Goal: Task Accomplishment & Management: Complete application form

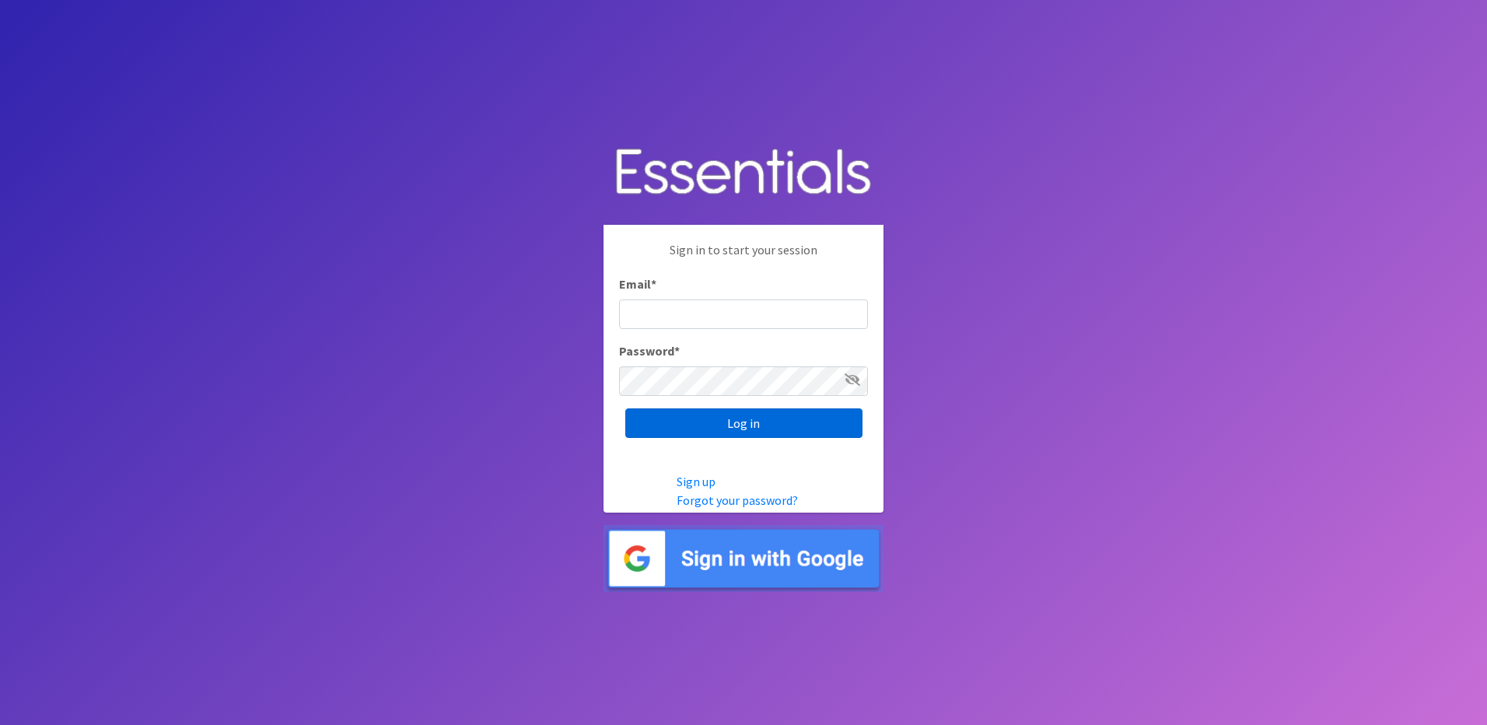
type input "info@marylanddiaperbank.org"
click at [657, 431] on input "Log in" at bounding box center [743, 423] width 237 height 30
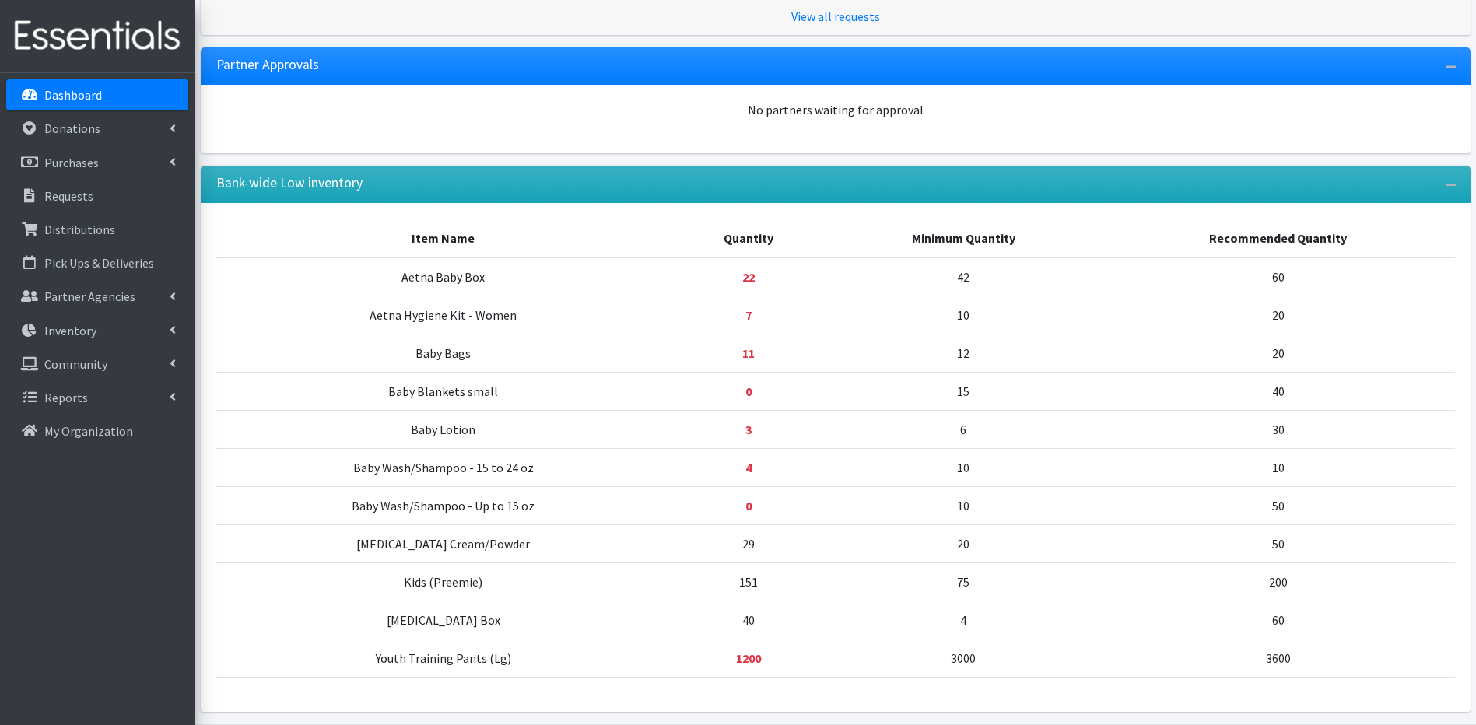
scroll to position [577, 0]
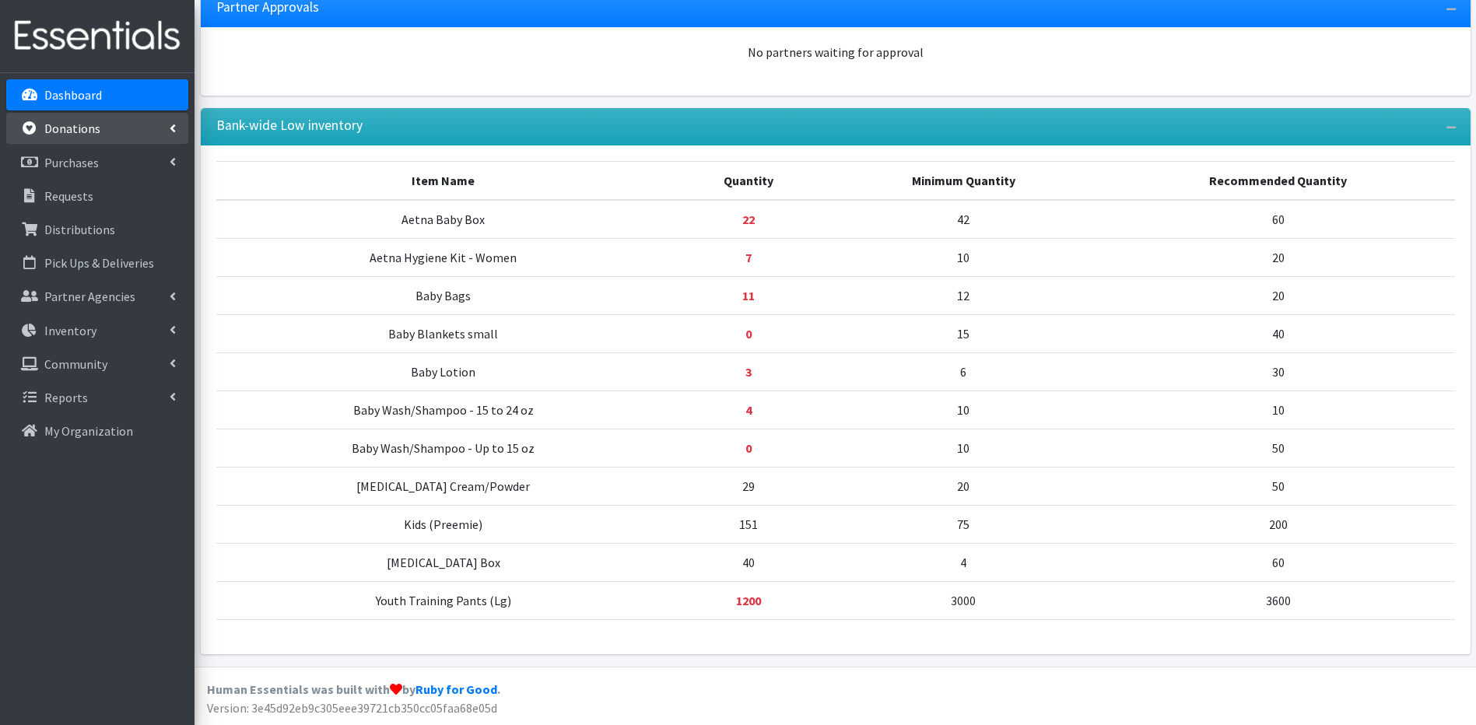
click at [124, 120] on link "Donations" at bounding box center [97, 128] width 182 height 31
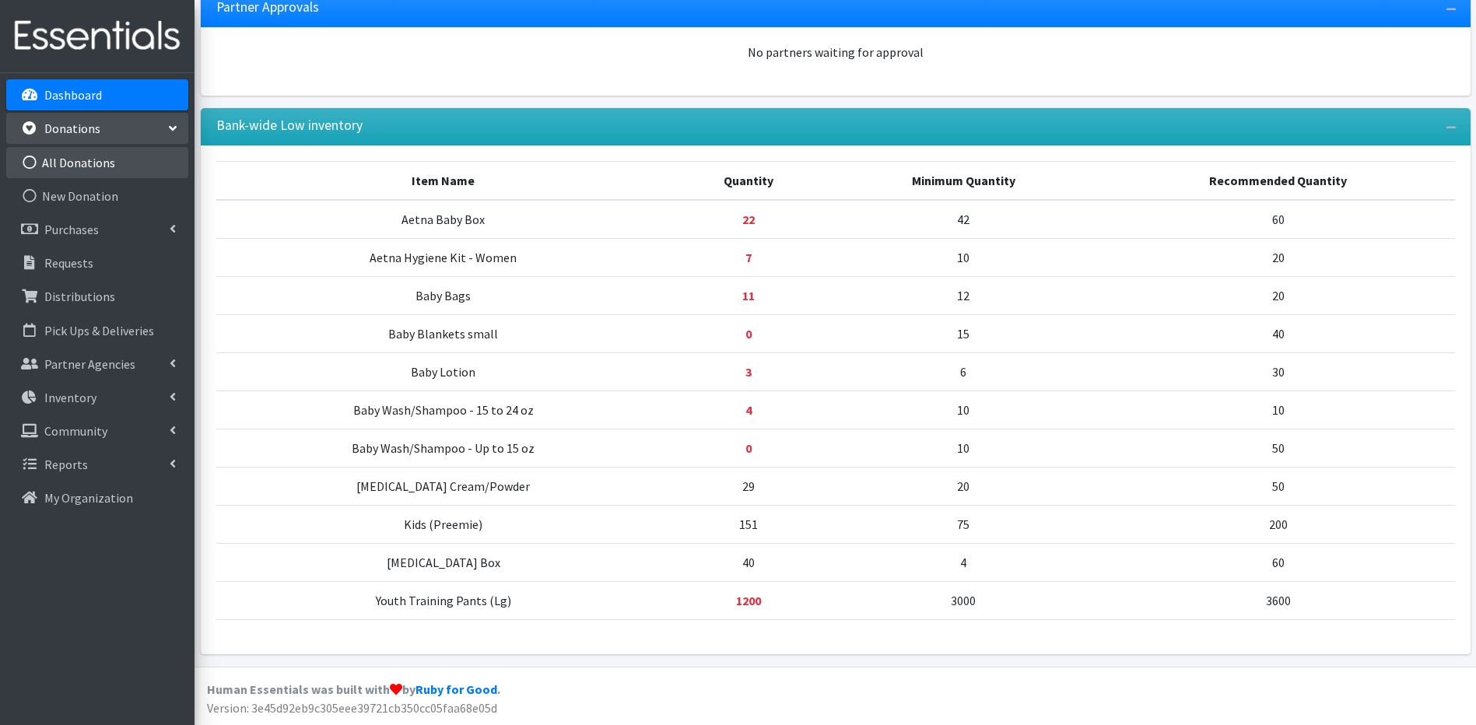
click at [124, 157] on link "All Donations" at bounding box center [97, 162] width 182 height 31
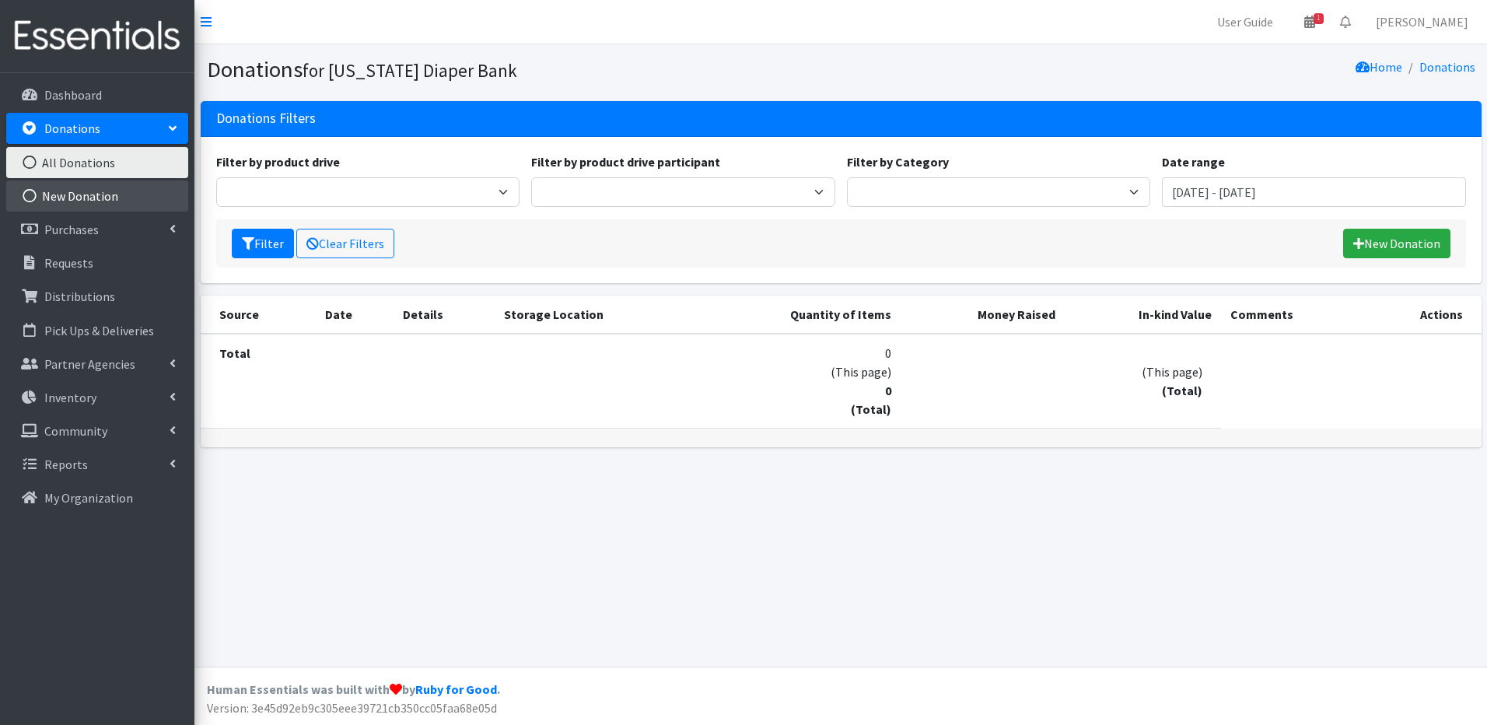
click at [125, 182] on link "New Donation" at bounding box center [97, 195] width 182 height 31
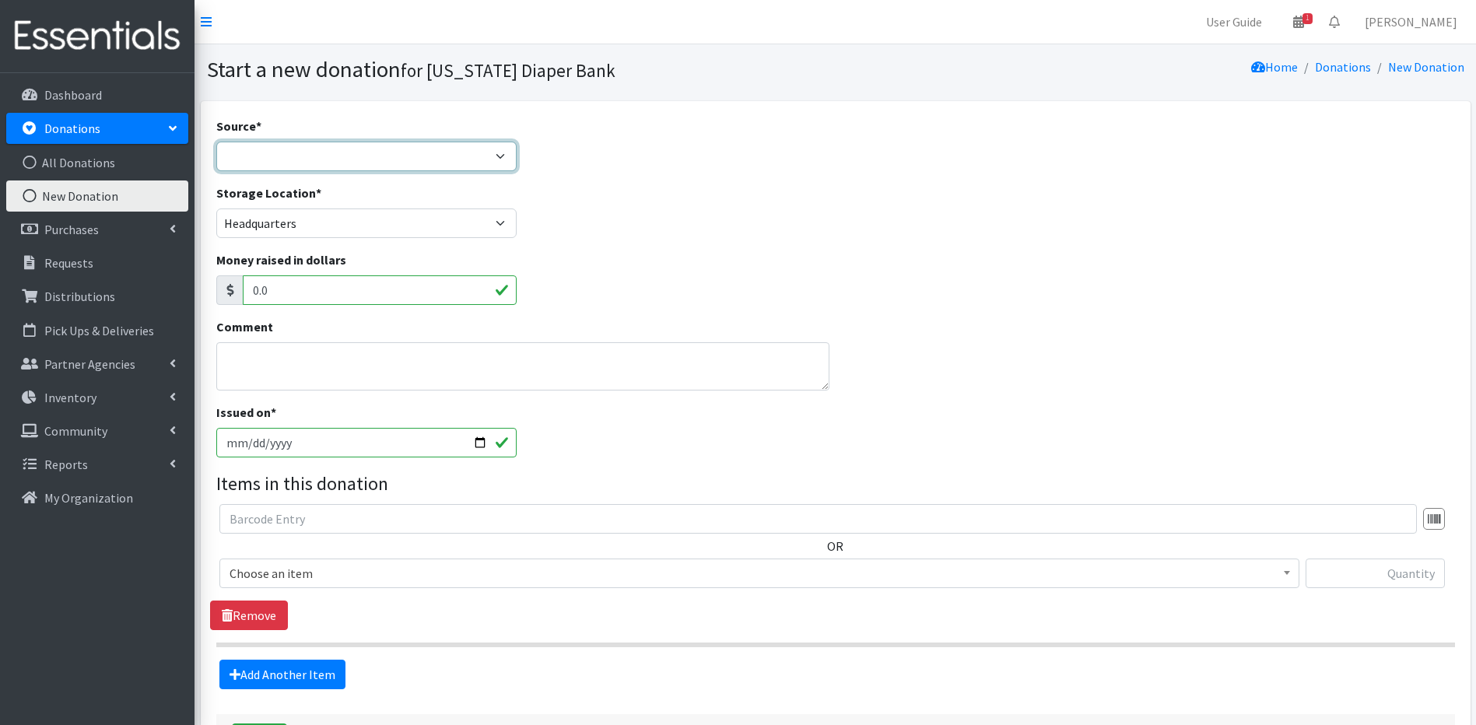
click at [227, 142] on select "Product Drive Manufacturer Donation Site Misc. Donation" at bounding box center [366, 157] width 301 height 30
click at [264, 283] on input "0.0" at bounding box center [380, 290] width 275 height 30
click at [229, 153] on select "Product Drive Manufacturer Donation Site Misc. Donation" at bounding box center [366, 157] width 301 height 30
select select "Misc. Donation"
click at [216, 142] on select "Product Drive Manufacturer Donation Site Misc. Donation" at bounding box center [366, 157] width 301 height 30
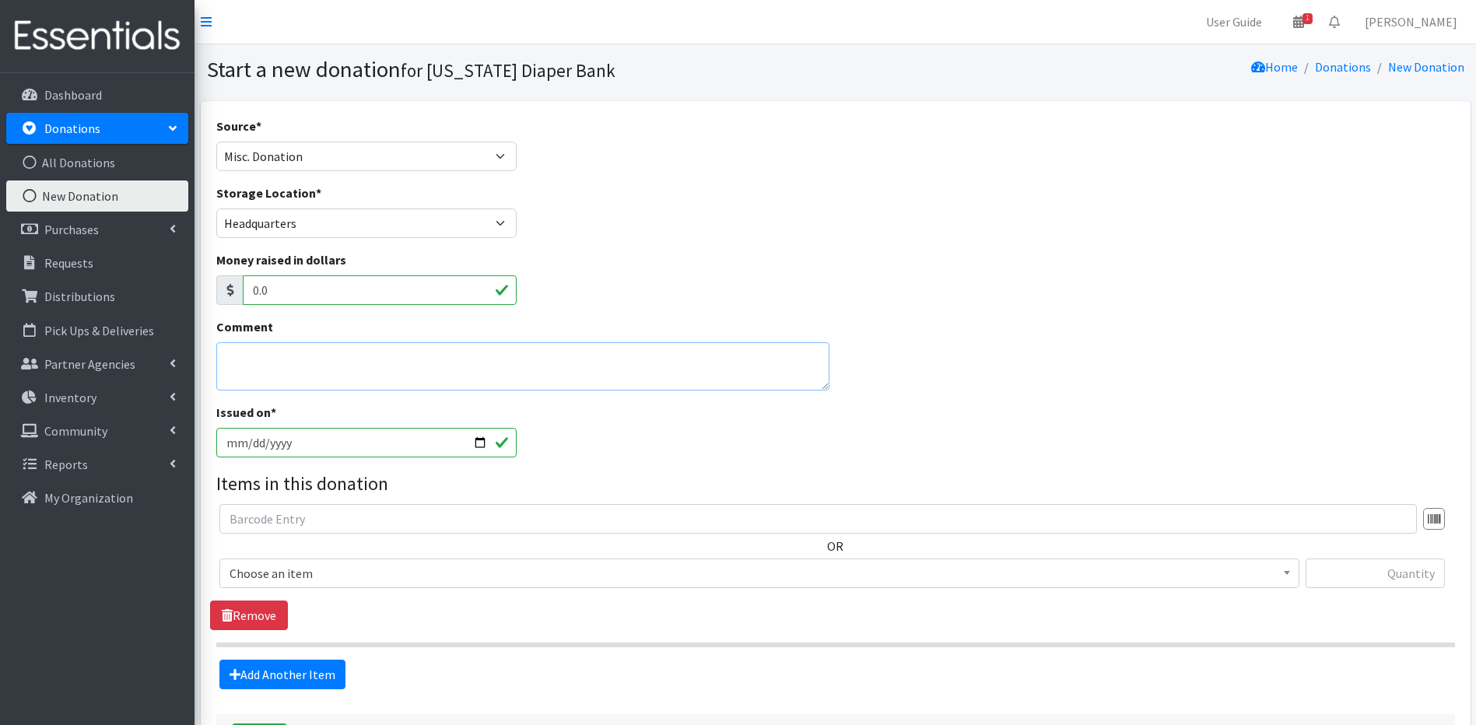
click at [240, 373] on textarea "Comment" at bounding box center [523, 366] width 614 height 48
type textarea "BIGGEST DIAPER DRIVE"
click at [602, 431] on div "Issued on * [DATE]" at bounding box center [835, 436] width 1250 height 67
click at [250, 447] on input "[DATE]" at bounding box center [366, 443] width 301 height 30
type input "[DATE]"
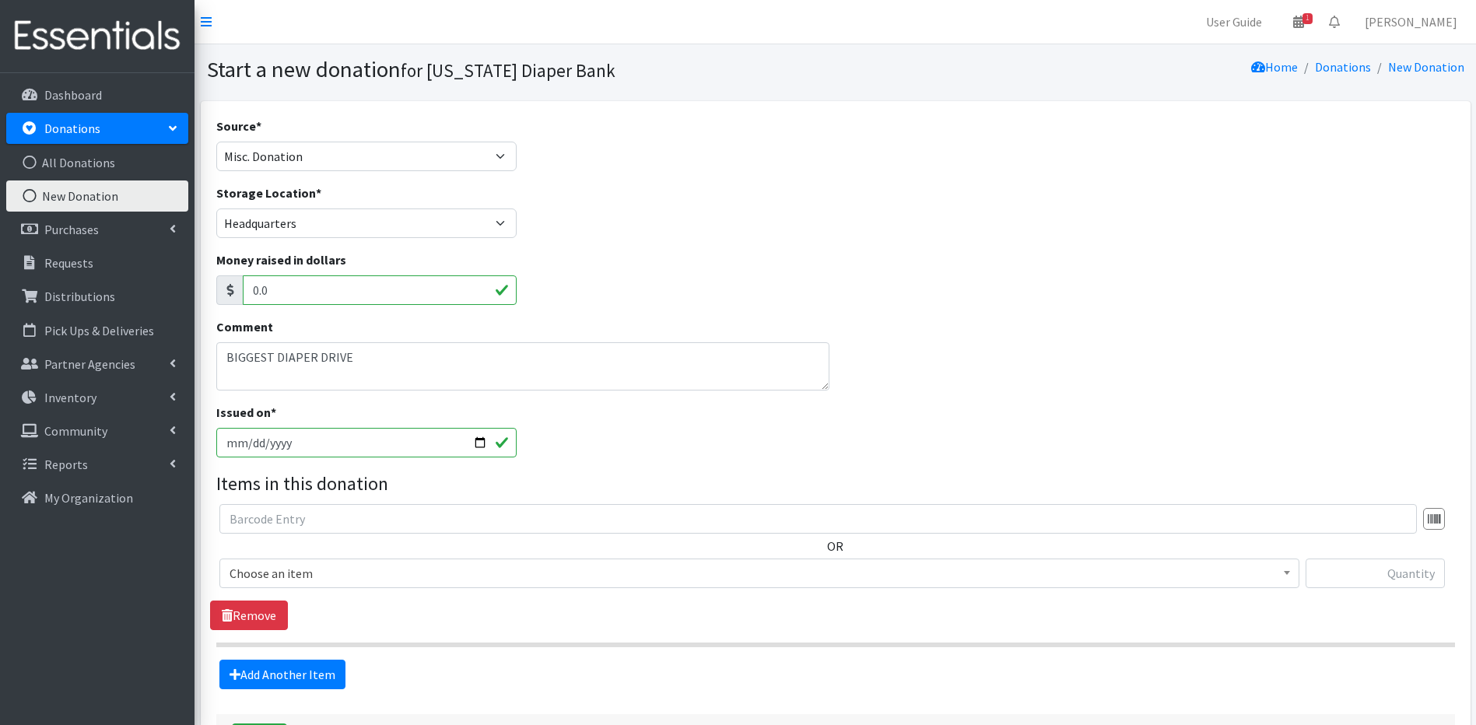
click at [1287, 571] on b at bounding box center [1287, 573] width 6 height 4
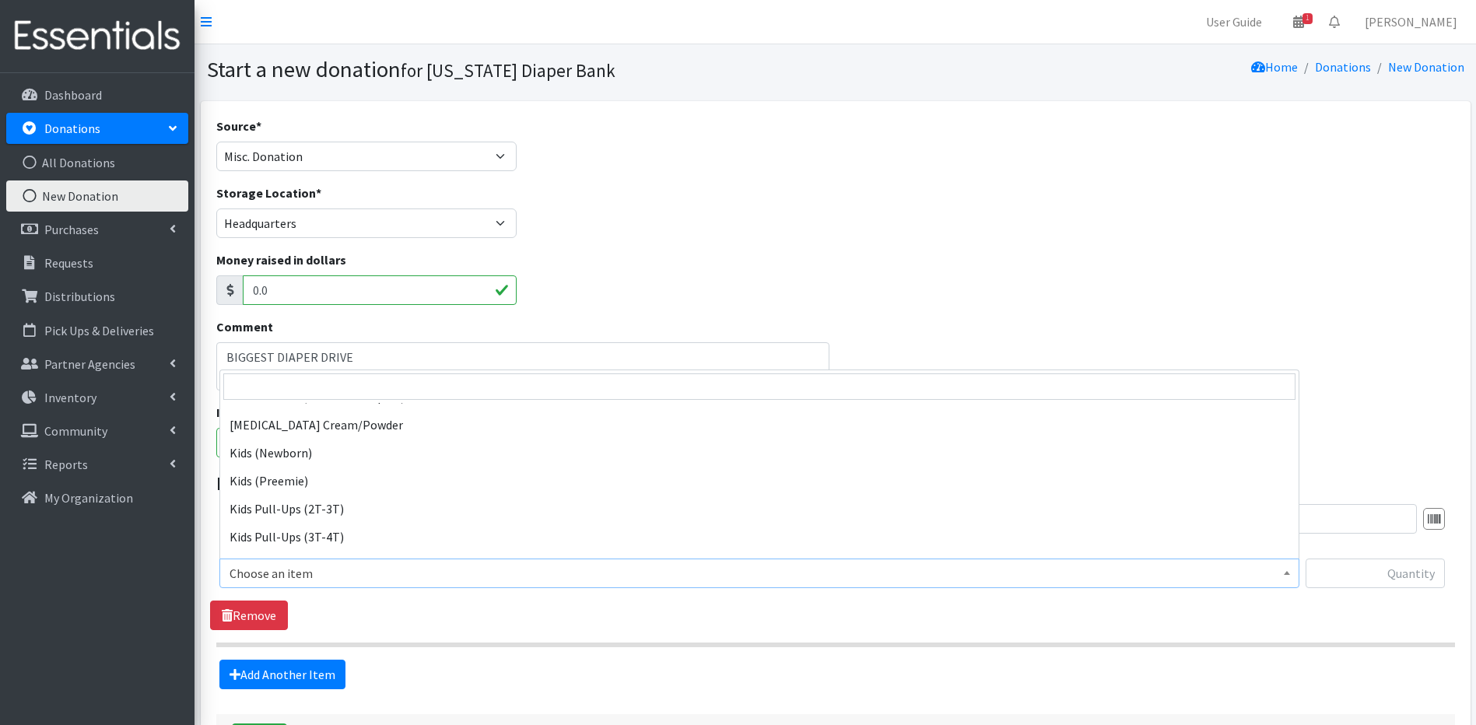
scroll to position [311, 0]
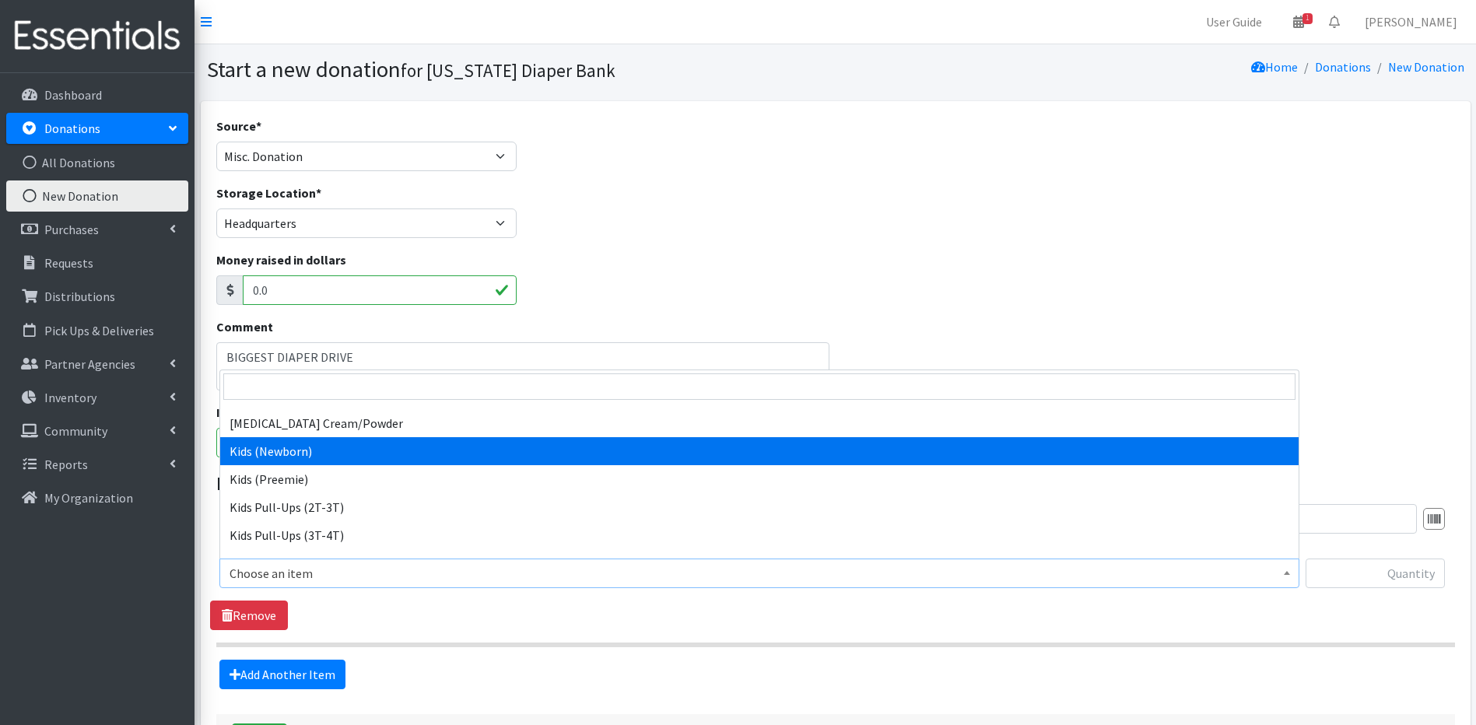
select select "5480"
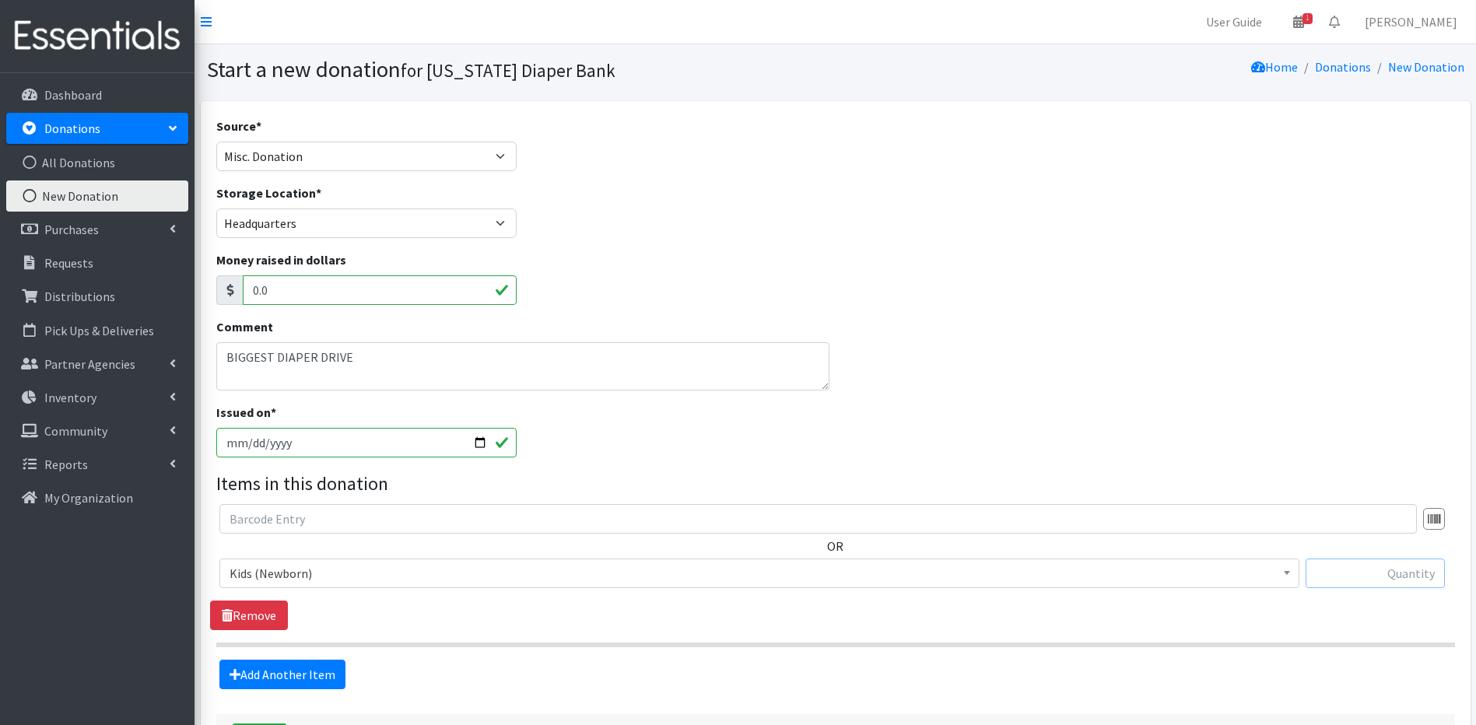
click at [1353, 581] on input "text" at bounding box center [1374, 574] width 139 height 30
type input "205"
click at [329, 678] on link "Add Another Item" at bounding box center [282, 675] width 126 height 30
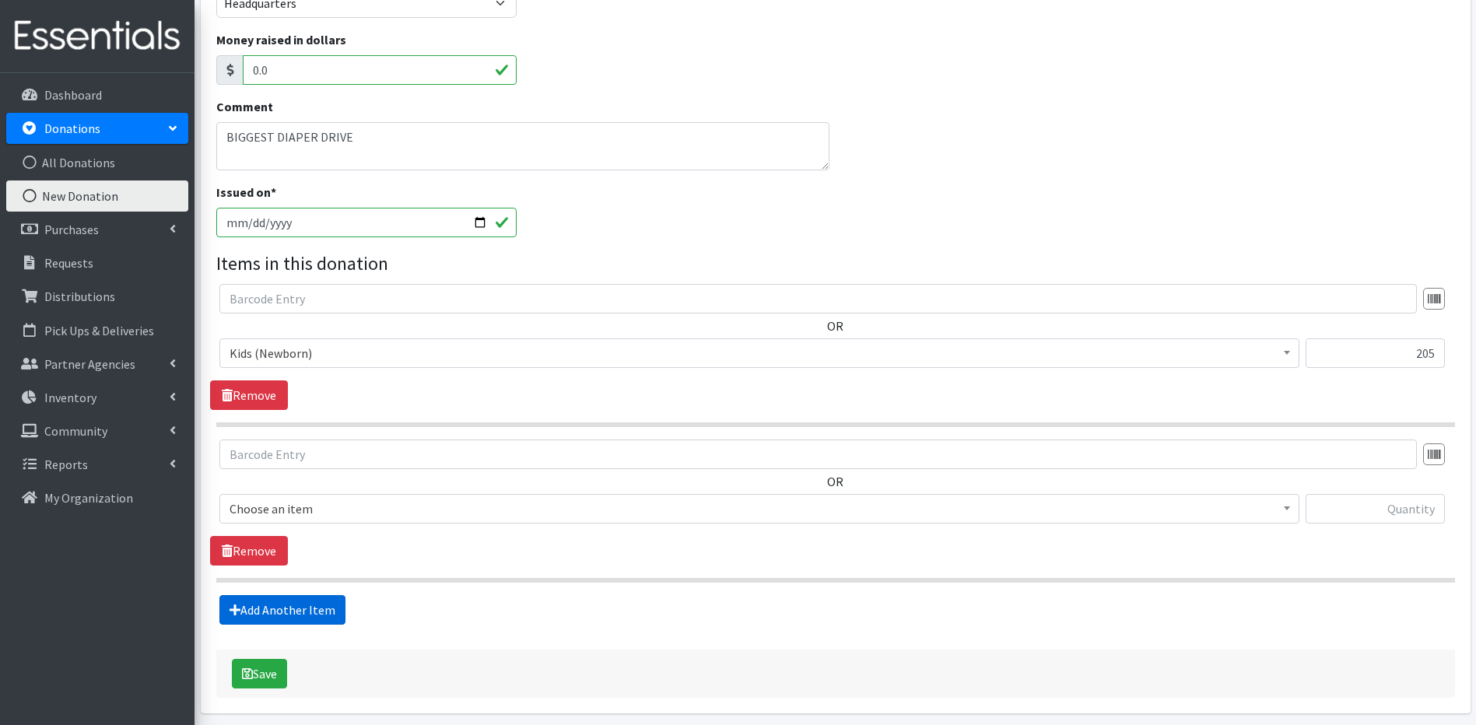
scroll to position [279, 0]
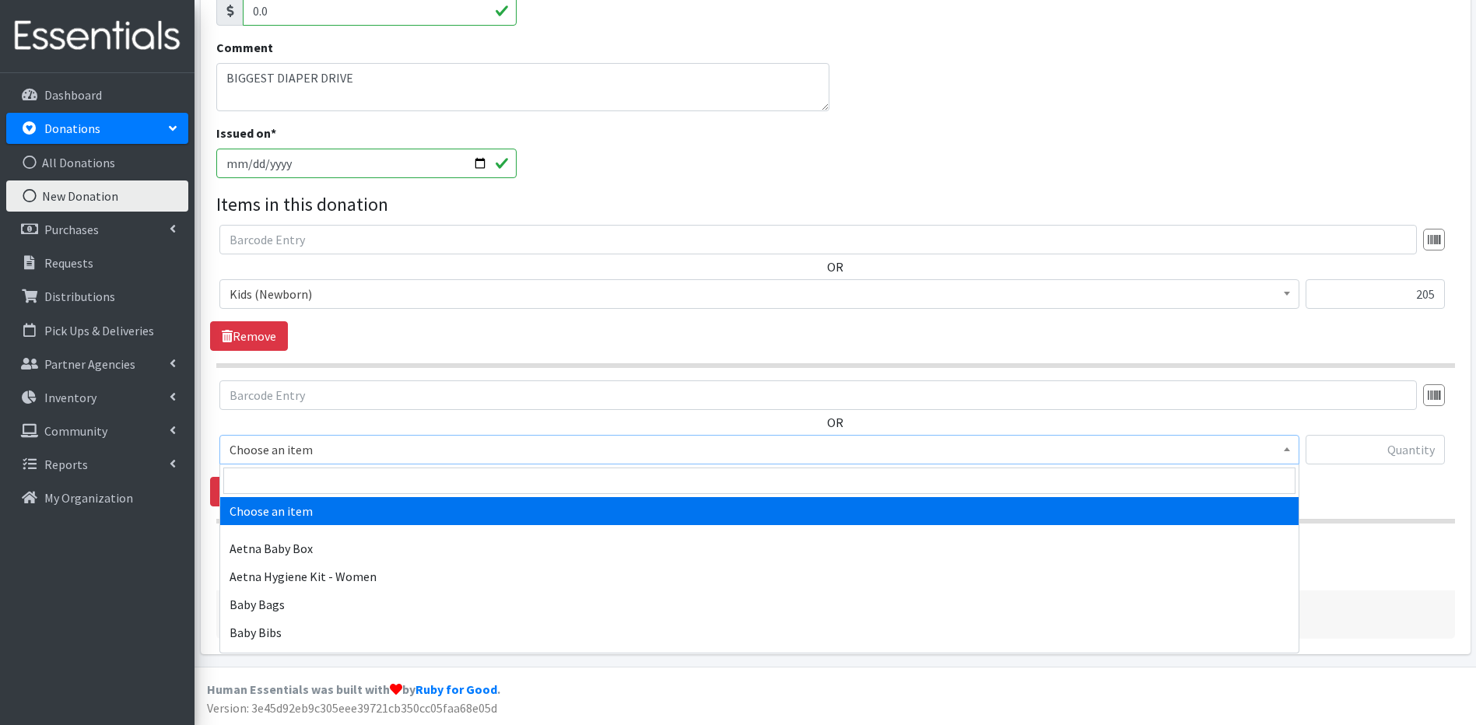
click at [1286, 447] on span at bounding box center [1287, 448] width 16 height 24
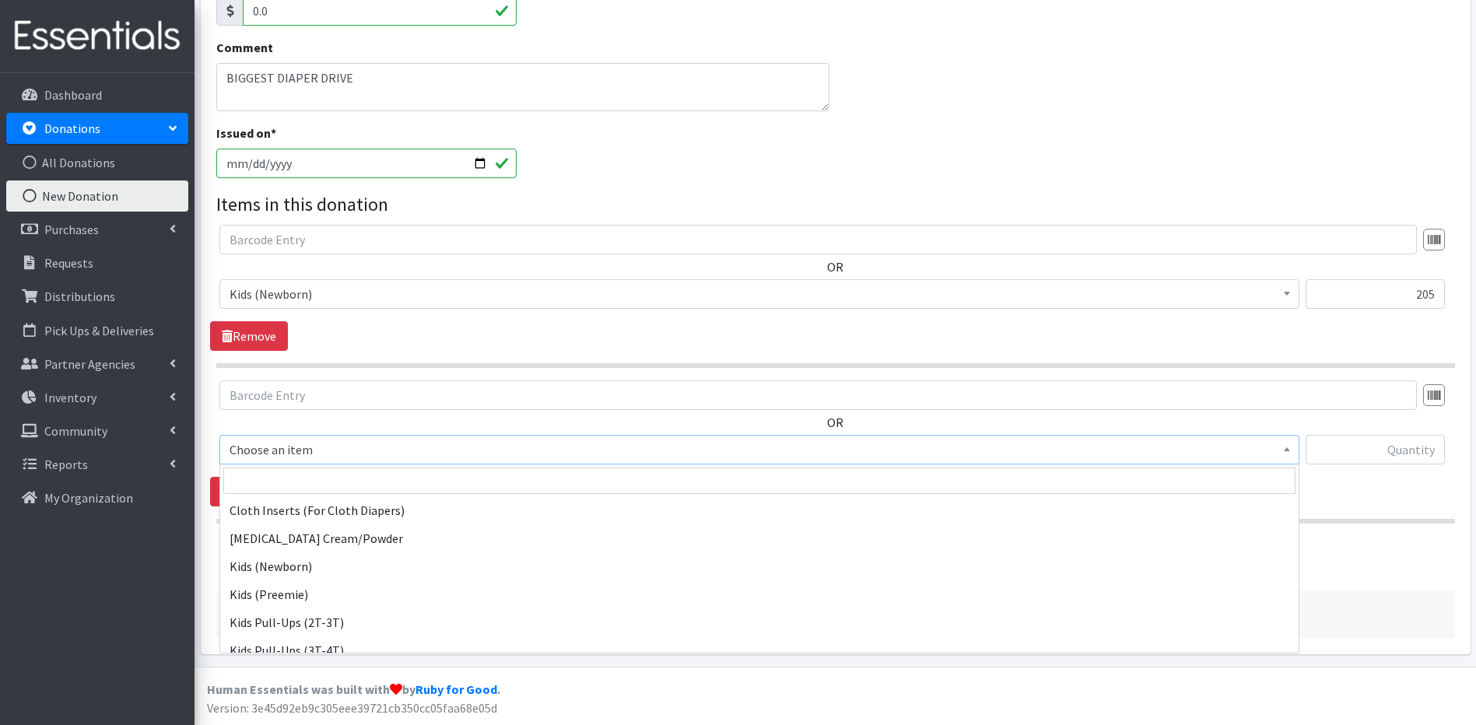
scroll to position [358, 0]
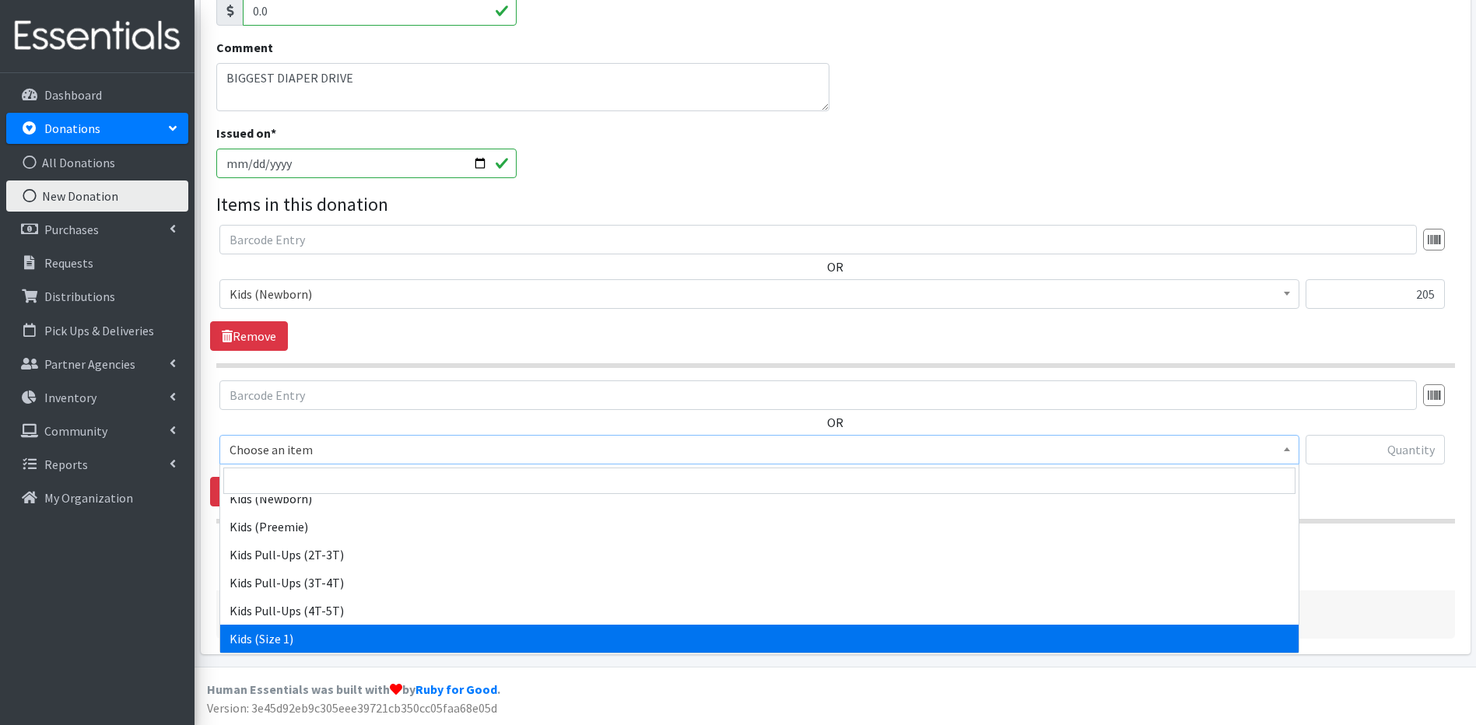
select select "5481"
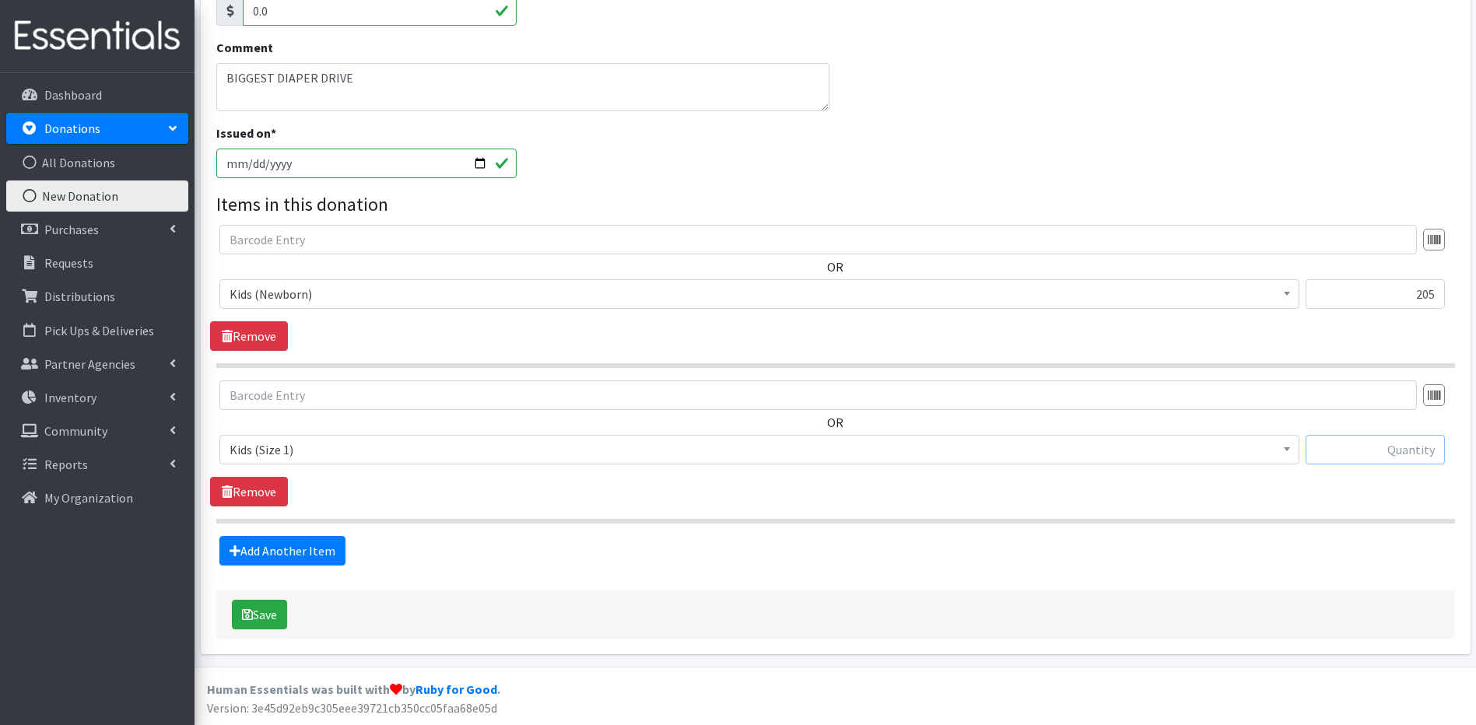
click at [1399, 459] on input "text" at bounding box center [1374, 450] width 139 height 30
type input "452"
click at [264, 545] on link "Add Another Item" at bounding box center [282, 551] width 126 height 30
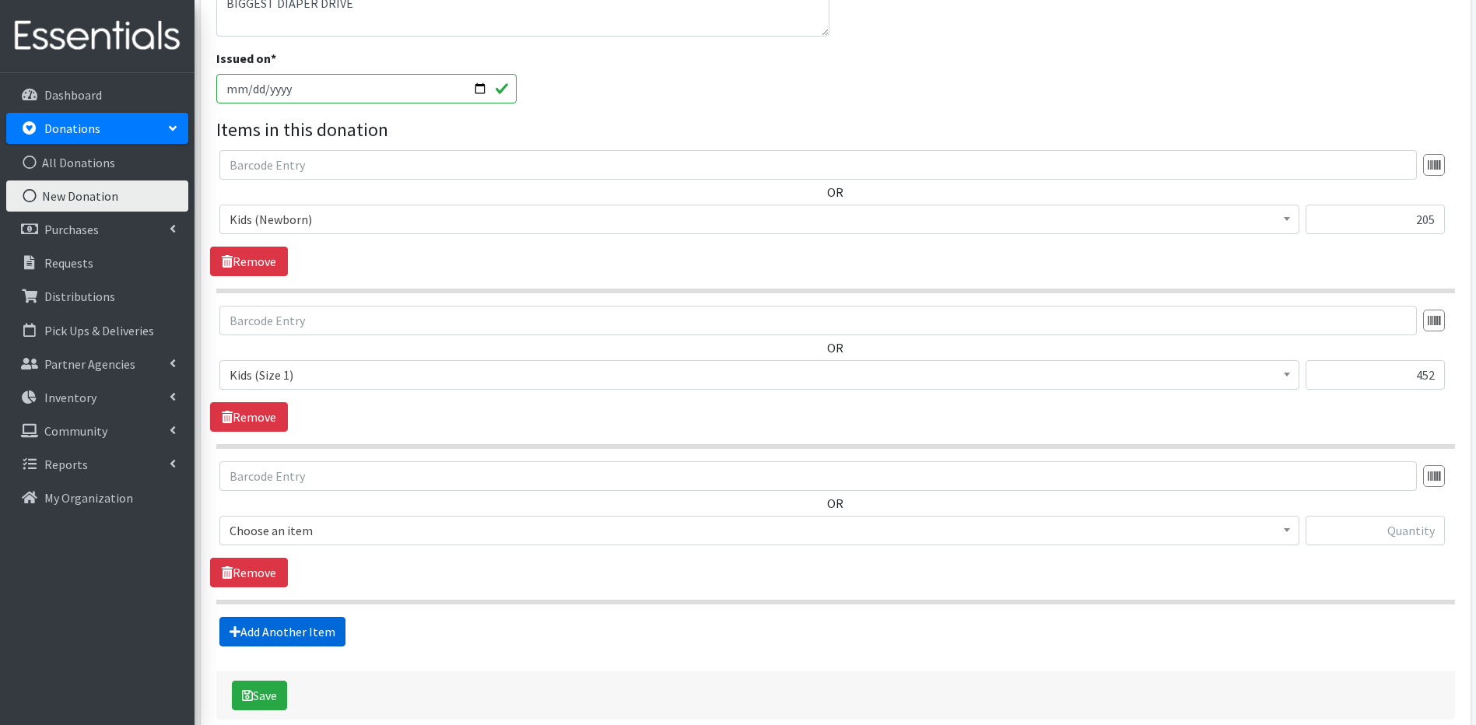
scroll to position [435, 0]
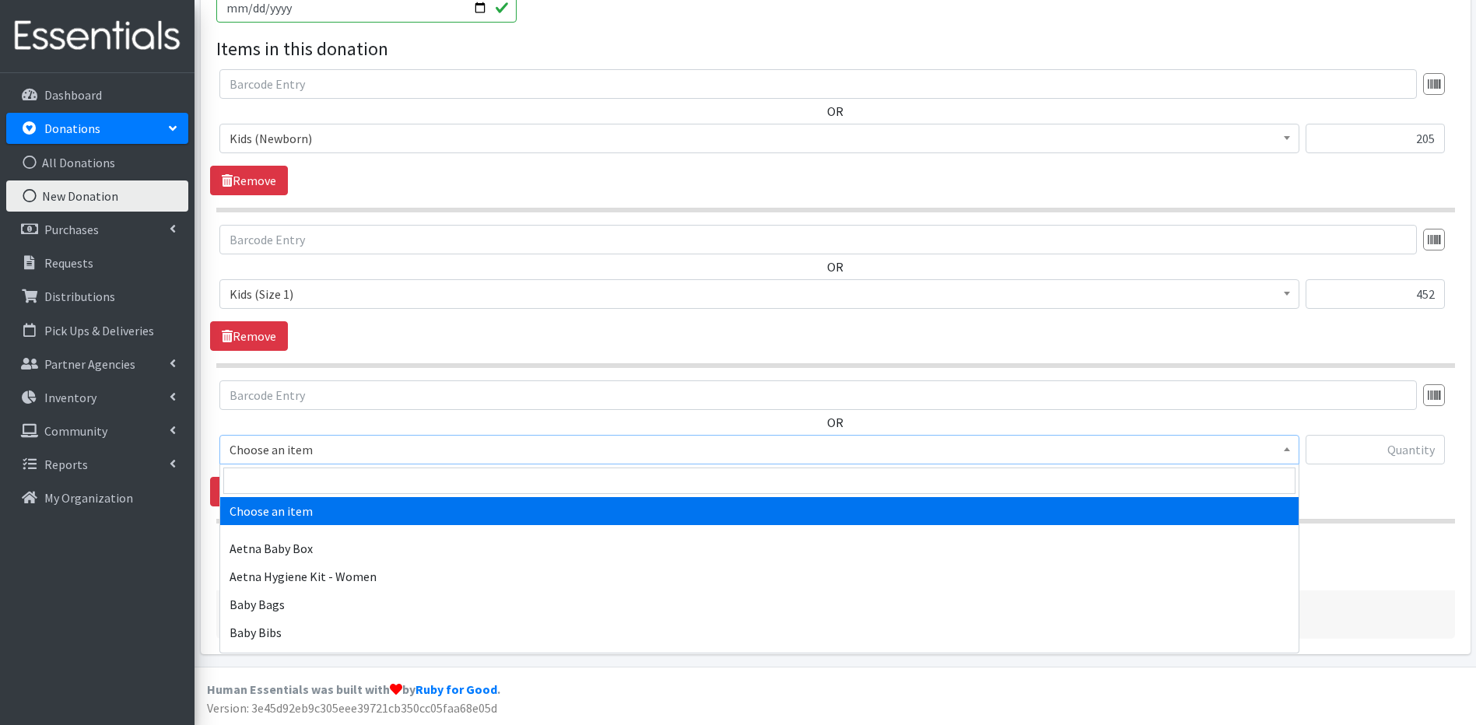
click at [1286, 445] on span at bounding box center [1287, 448] width 16 height 24
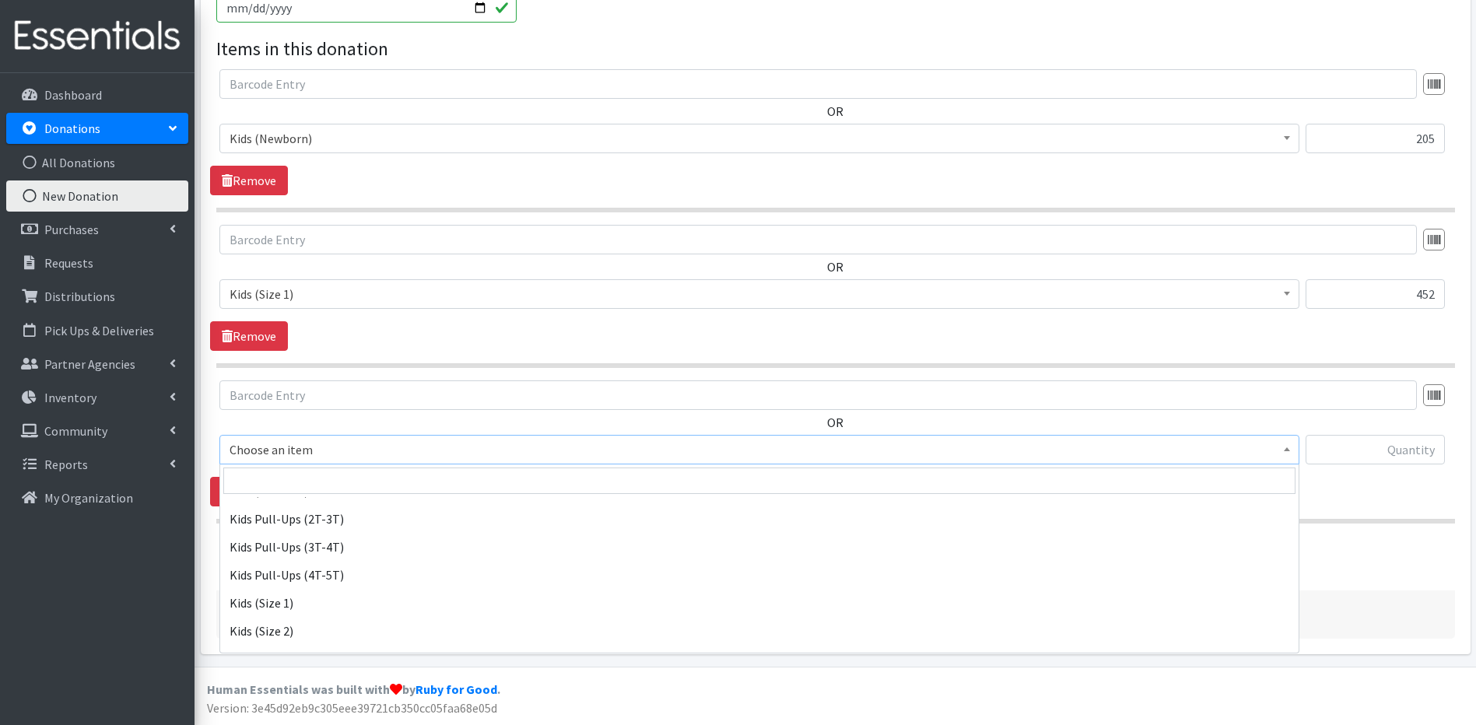
scroll to position [405, 0]
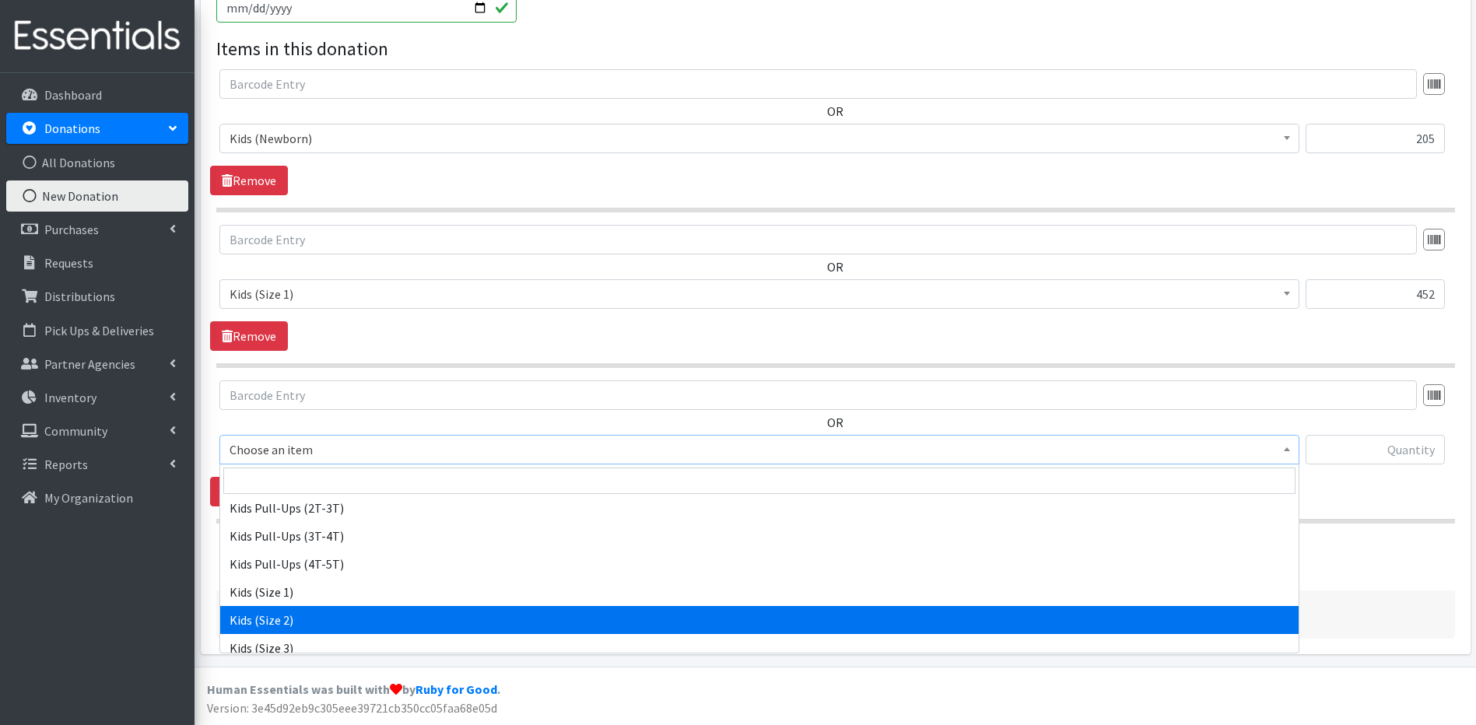
select select "5482"
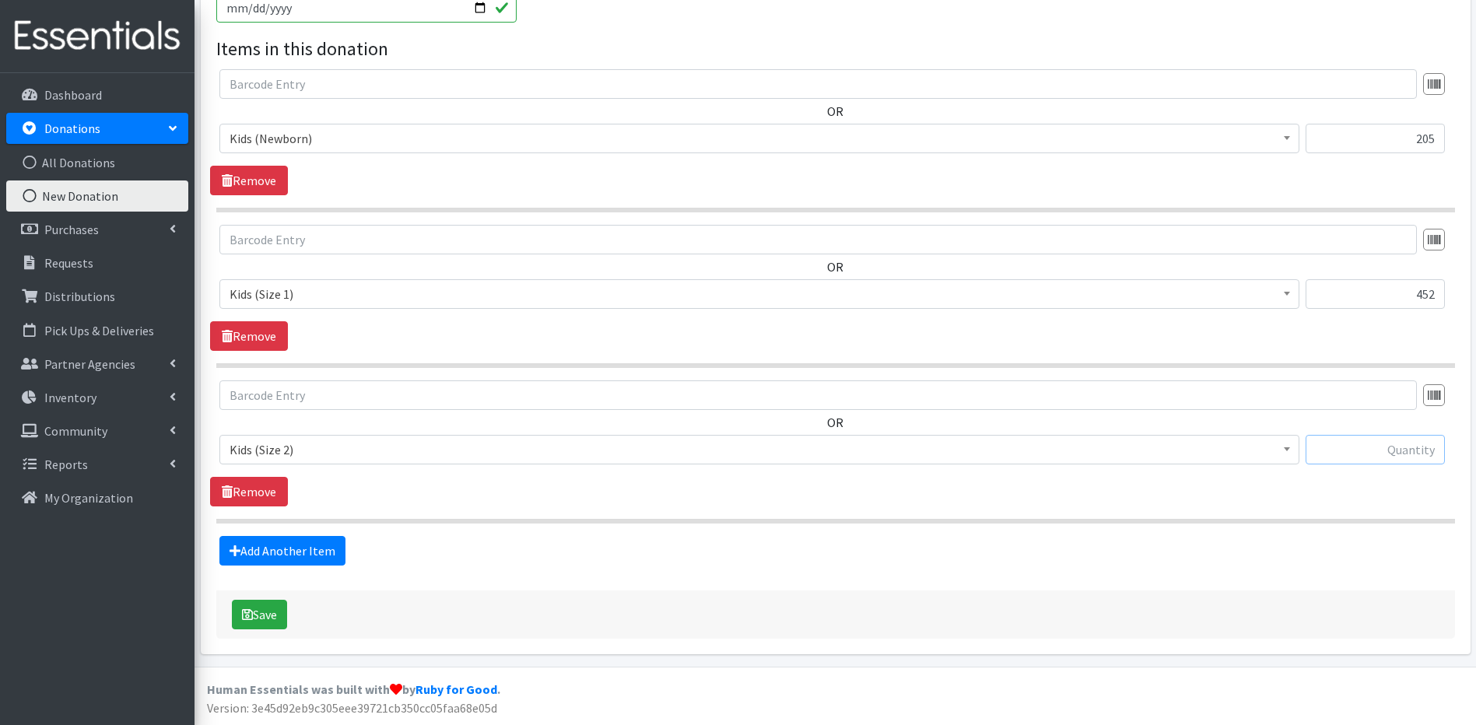
click at [1305, 452] on input "text" at bounding box center [1374, 450] width 139 height 30
type input "209"
click at [318, 550] on link "Add Another Item" at bounding box center [282, 551] width 126 height 30
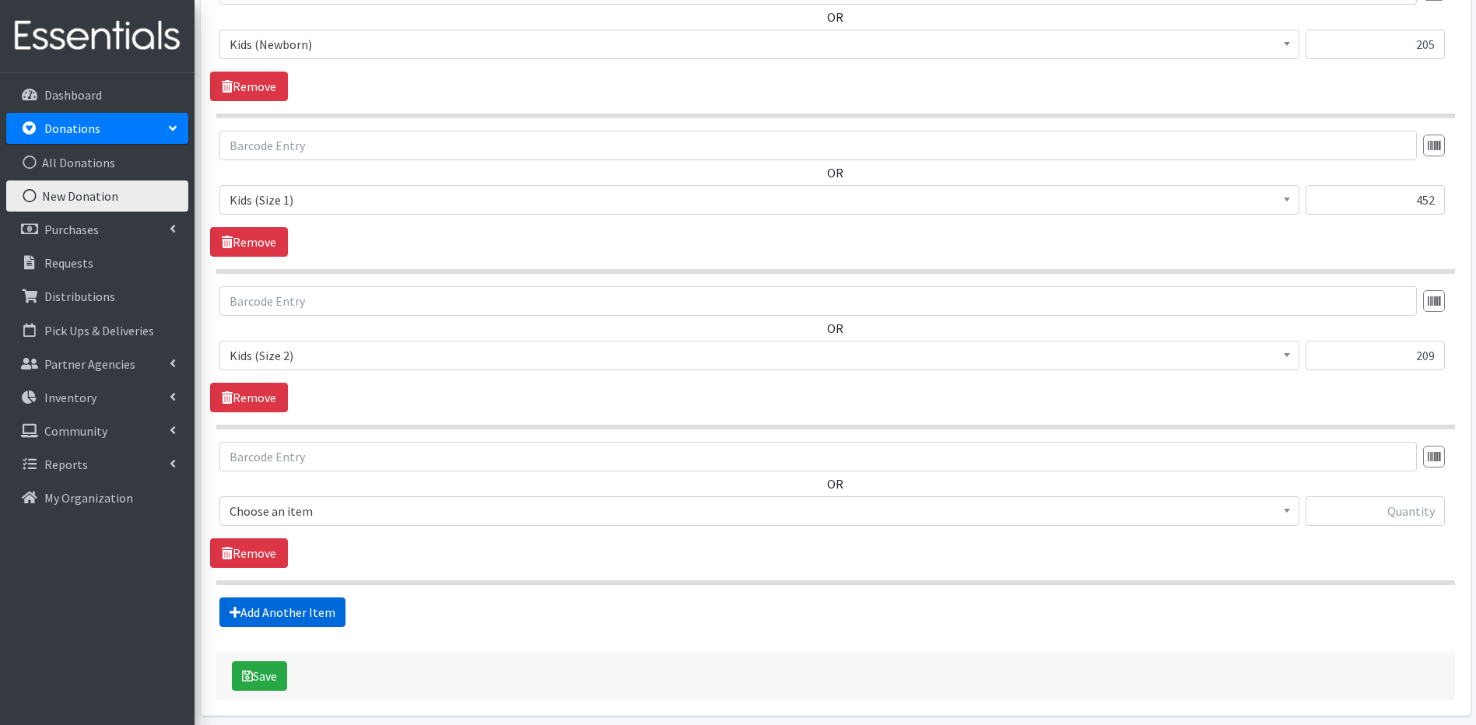
scroll to position [590, 0]
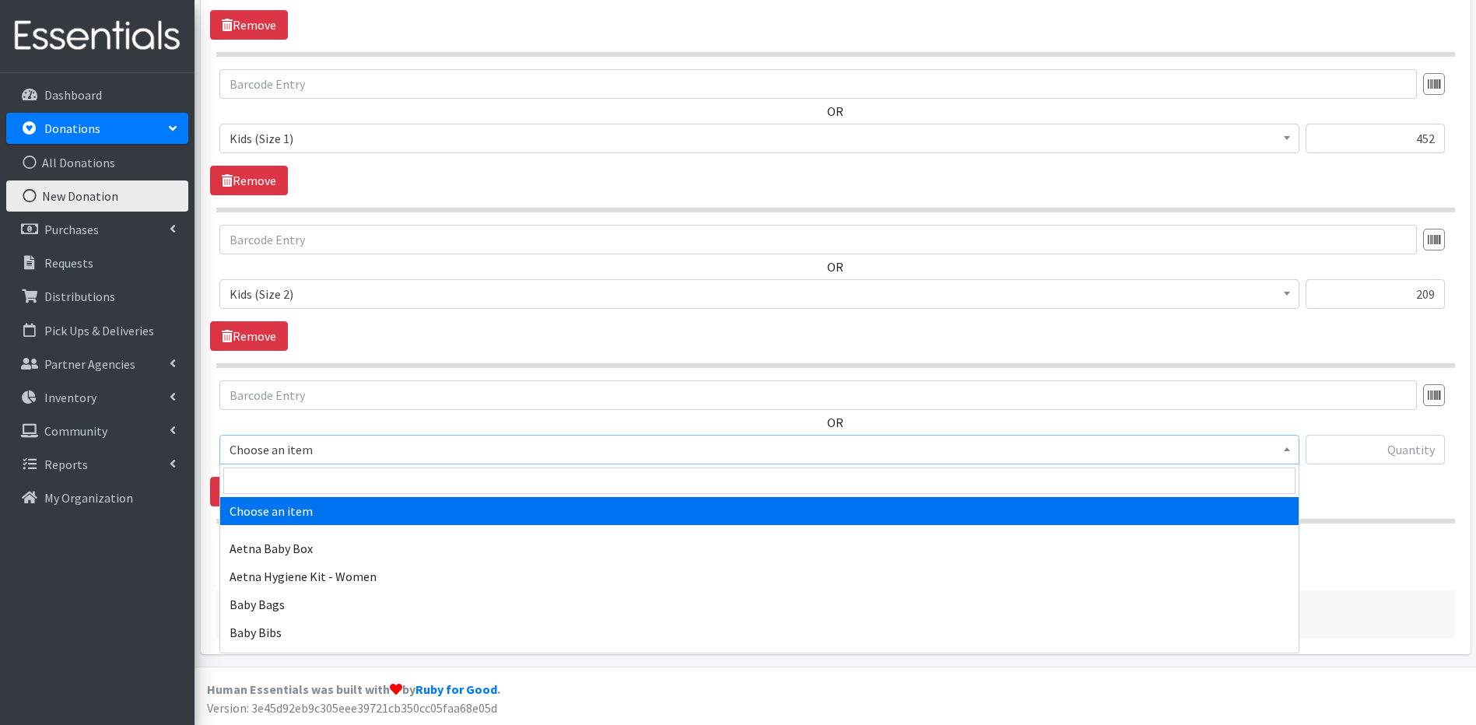
click at [1286, 447] on span at bounding box center [1287, 448] width 16 height 24
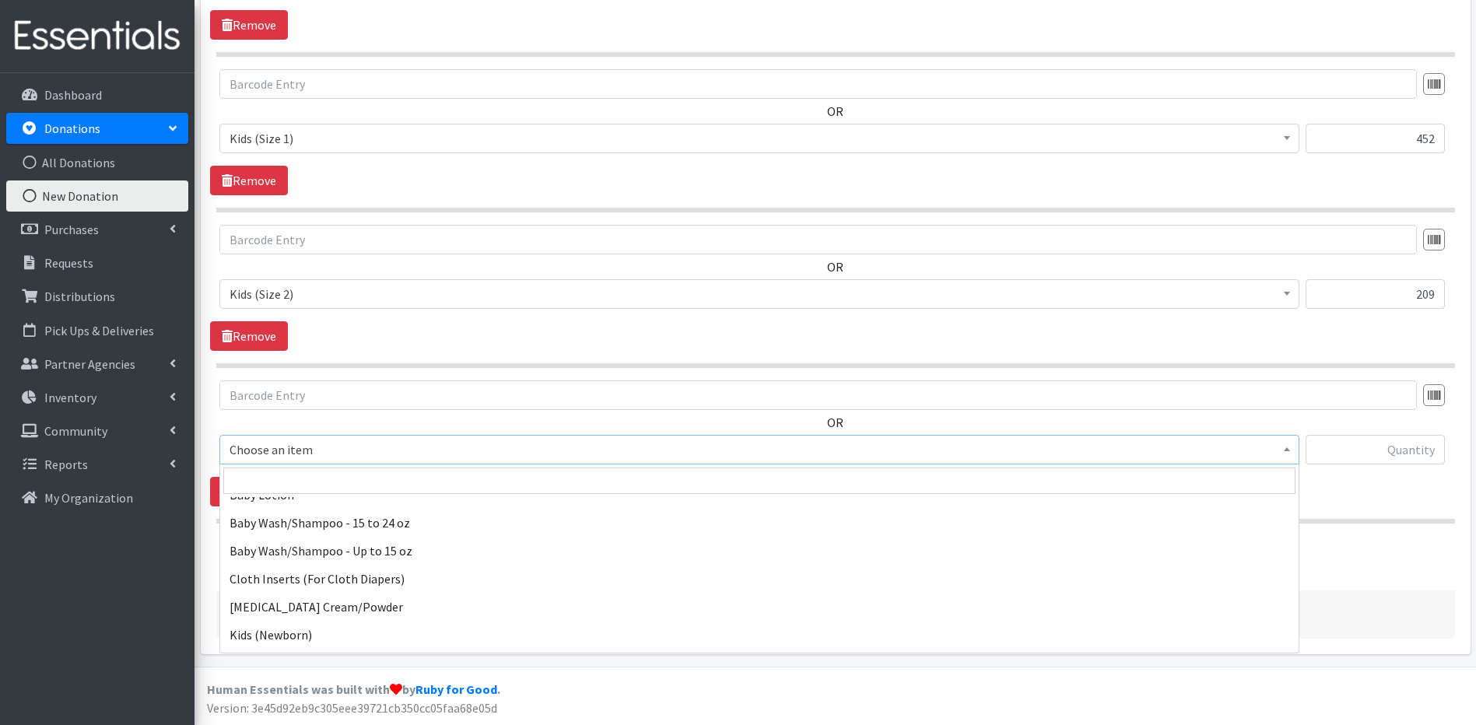
scroll to position [455, 0]
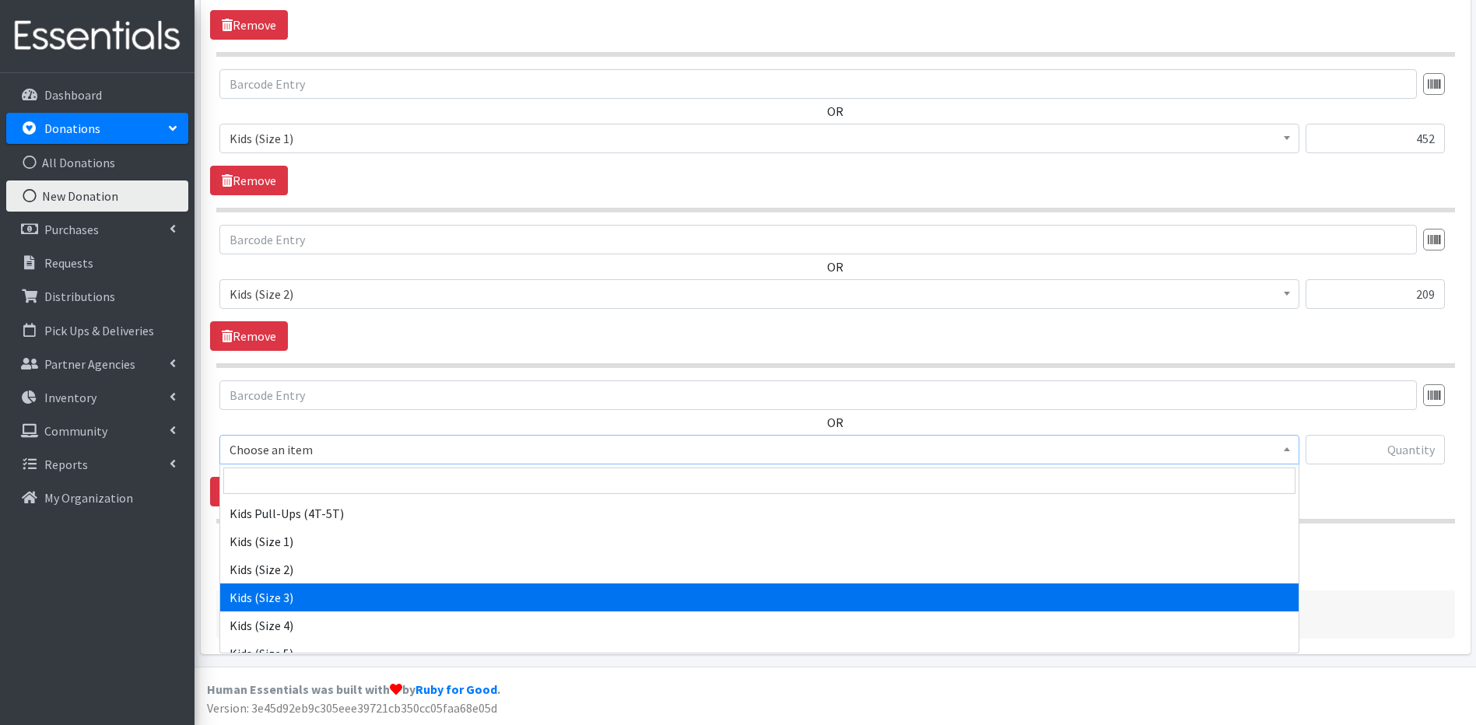
select select "5483"
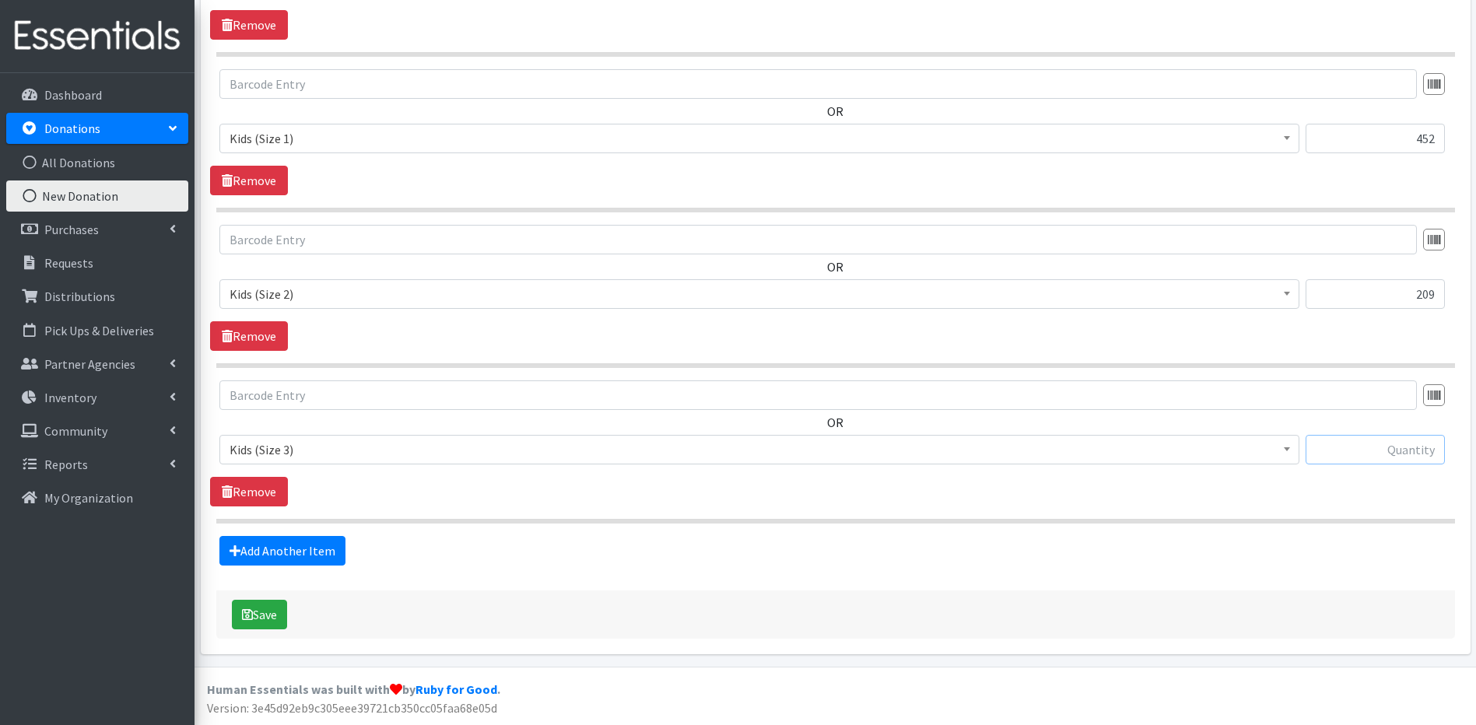
click at [1415, 461] on input "text" at bounding box center [1374, 450] width 139 height 30
type input "104"
click at [306, 554] on link "Add Another Item" at bounding box center [282, 551] width 126 height 30
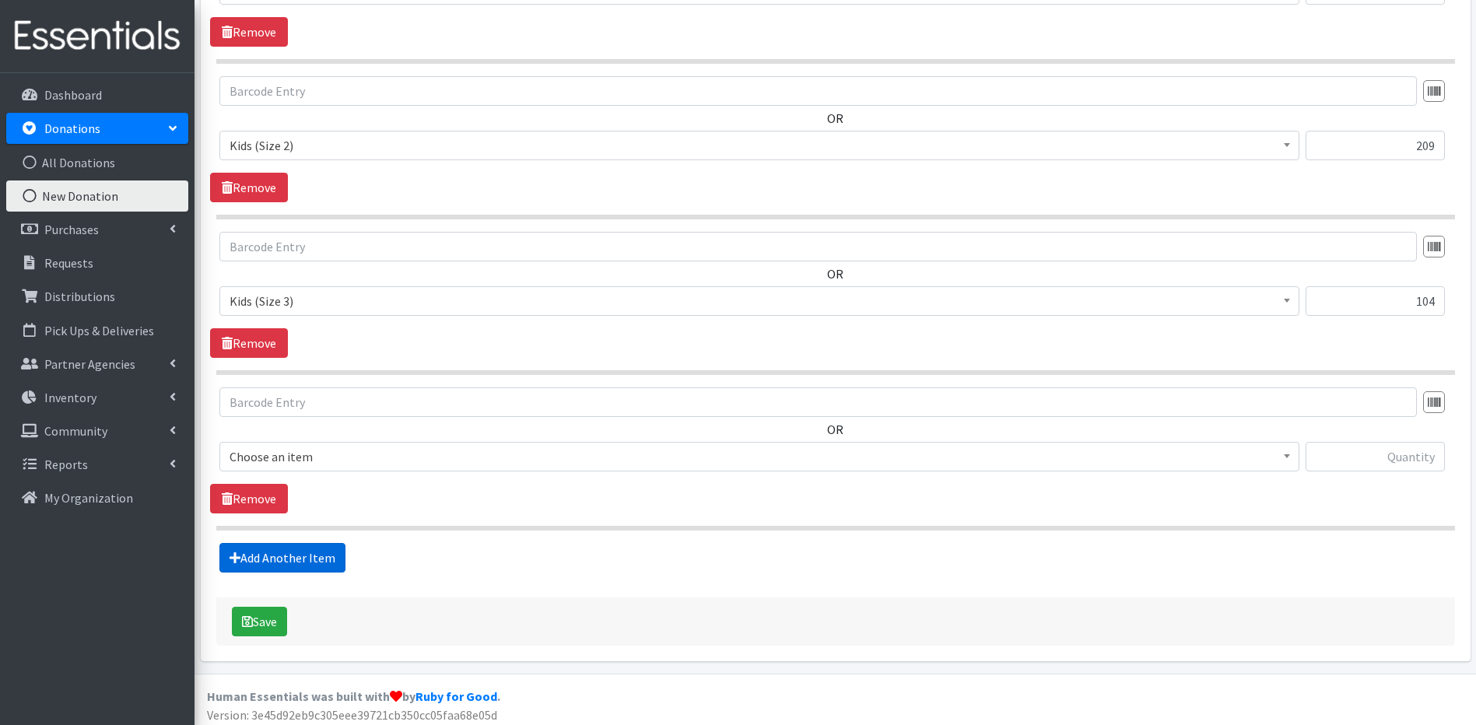
scroll to position [746, 0]
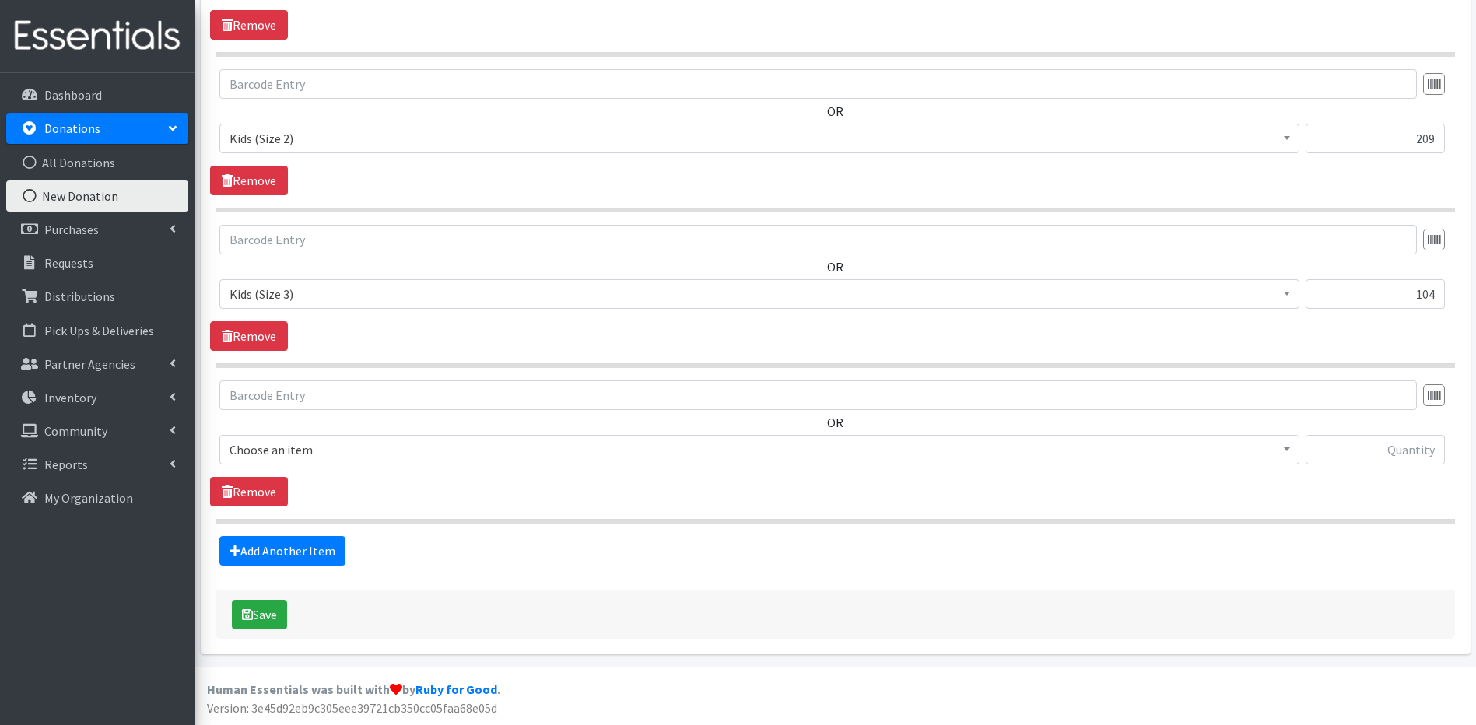
click at [1288, 450] on b at bounding box center [1287, 449] width 6 height 4
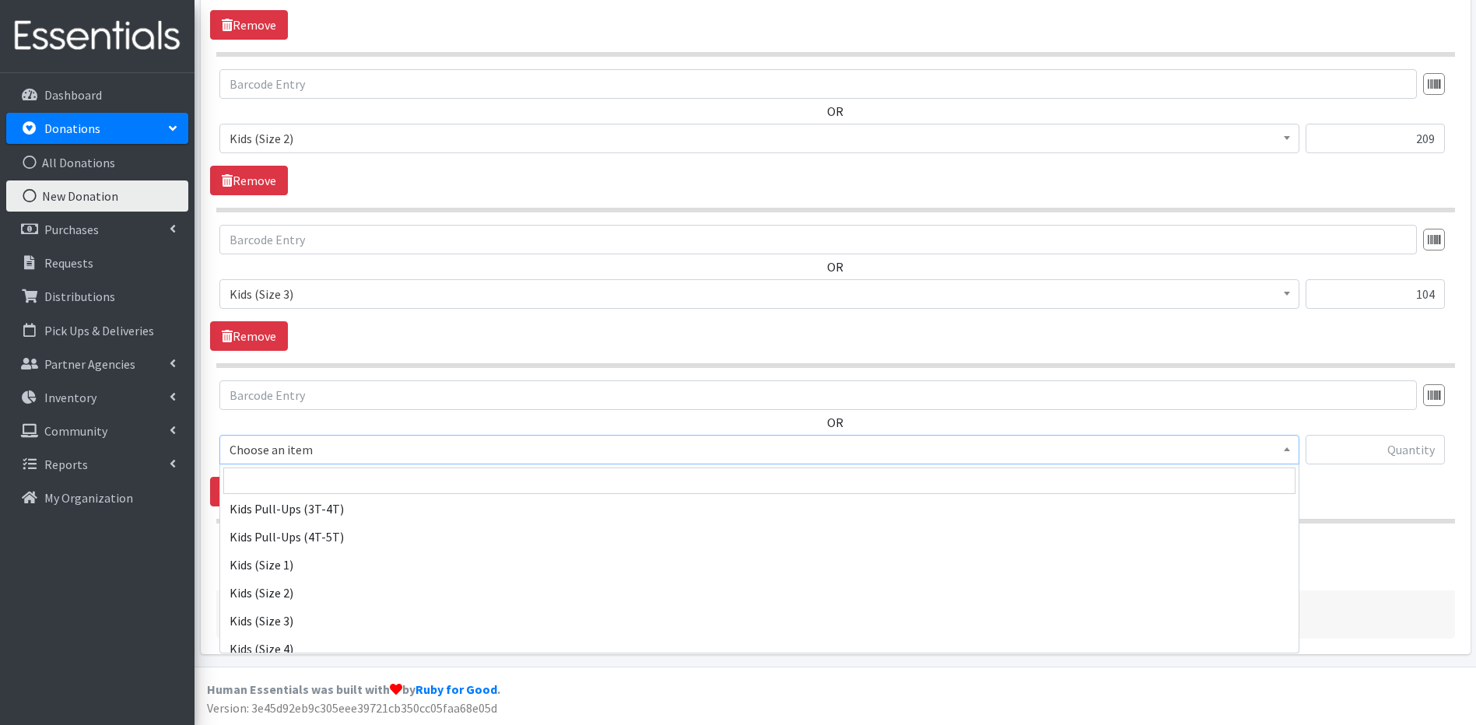
scroll to position [443, 0]
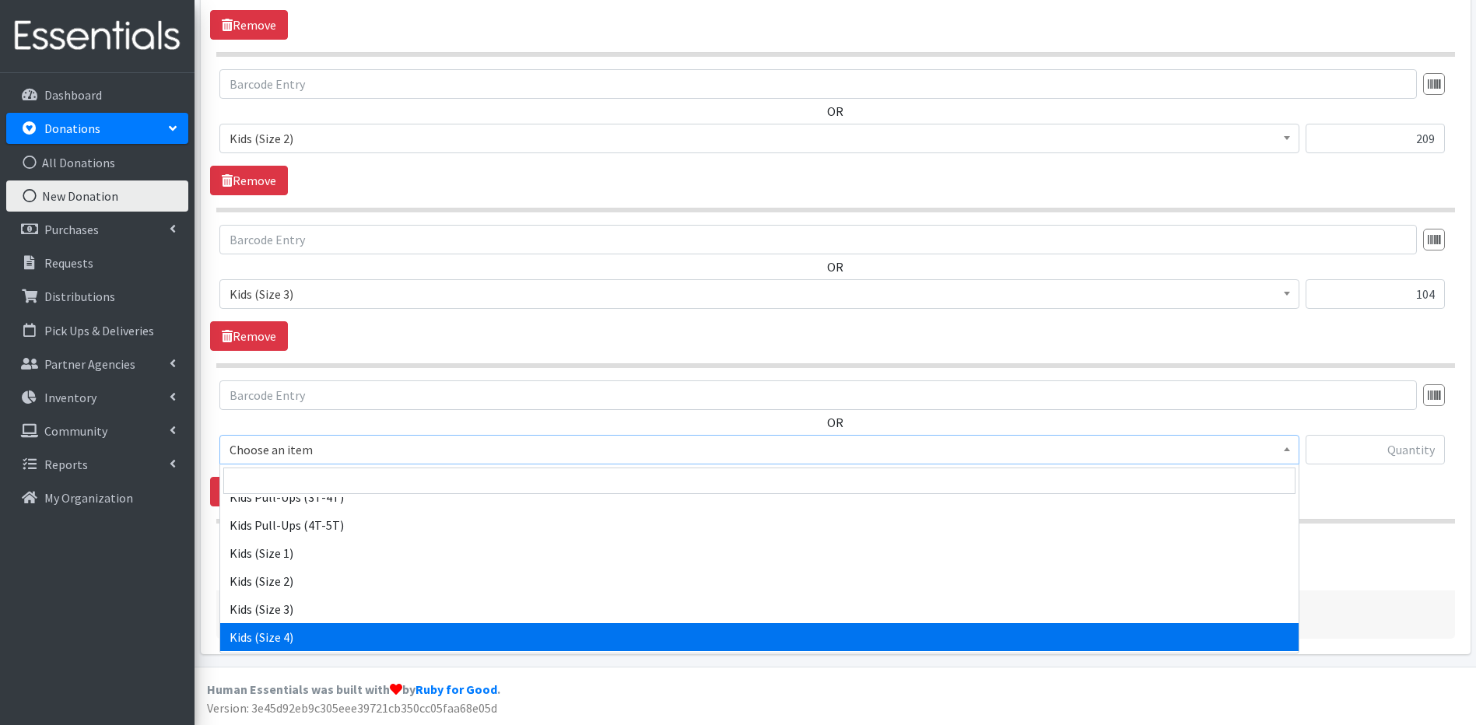
select select "5484"
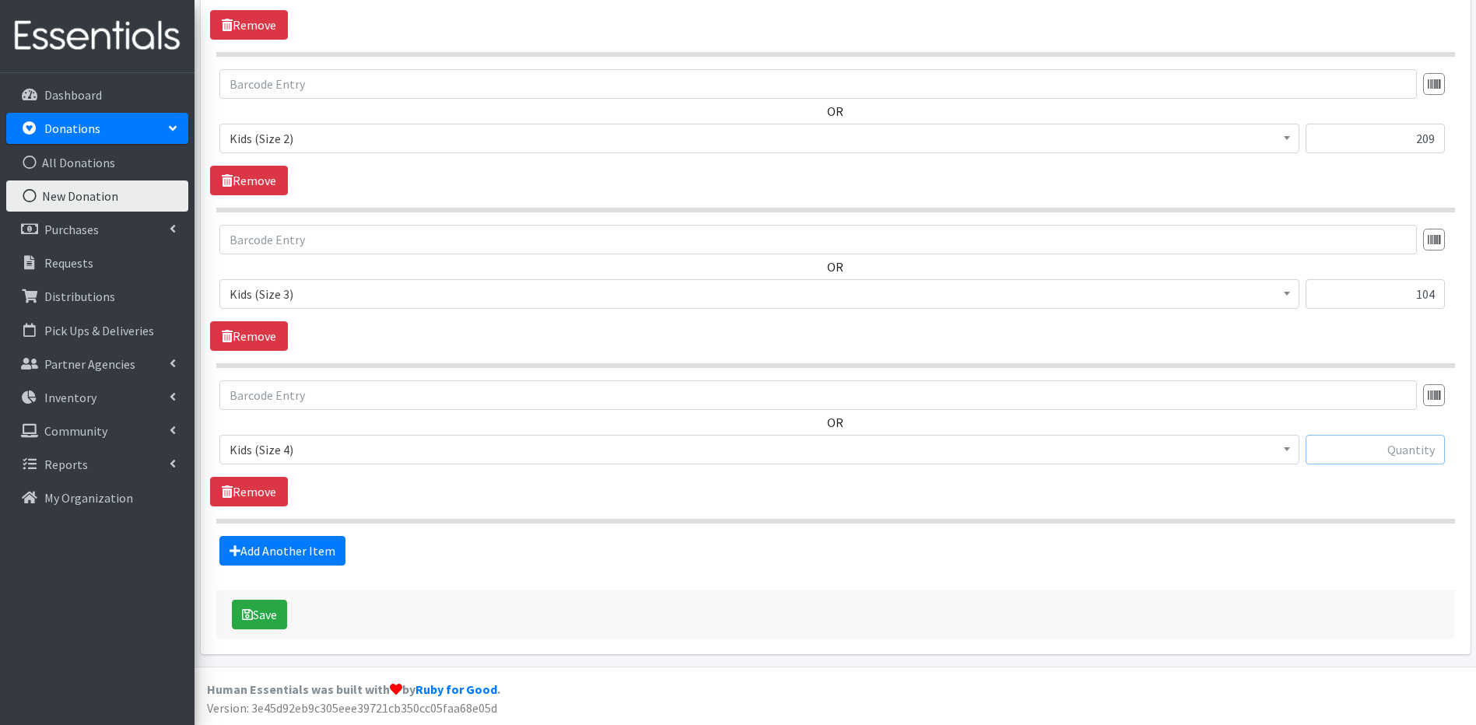
click at [1361, 460] on input "text" at bounding box center [1374, 450] width 139 height 30
type input "92"
click at [309, 556] on link "Add Another Item" at bounding box center [282, 551] width 126 height 30
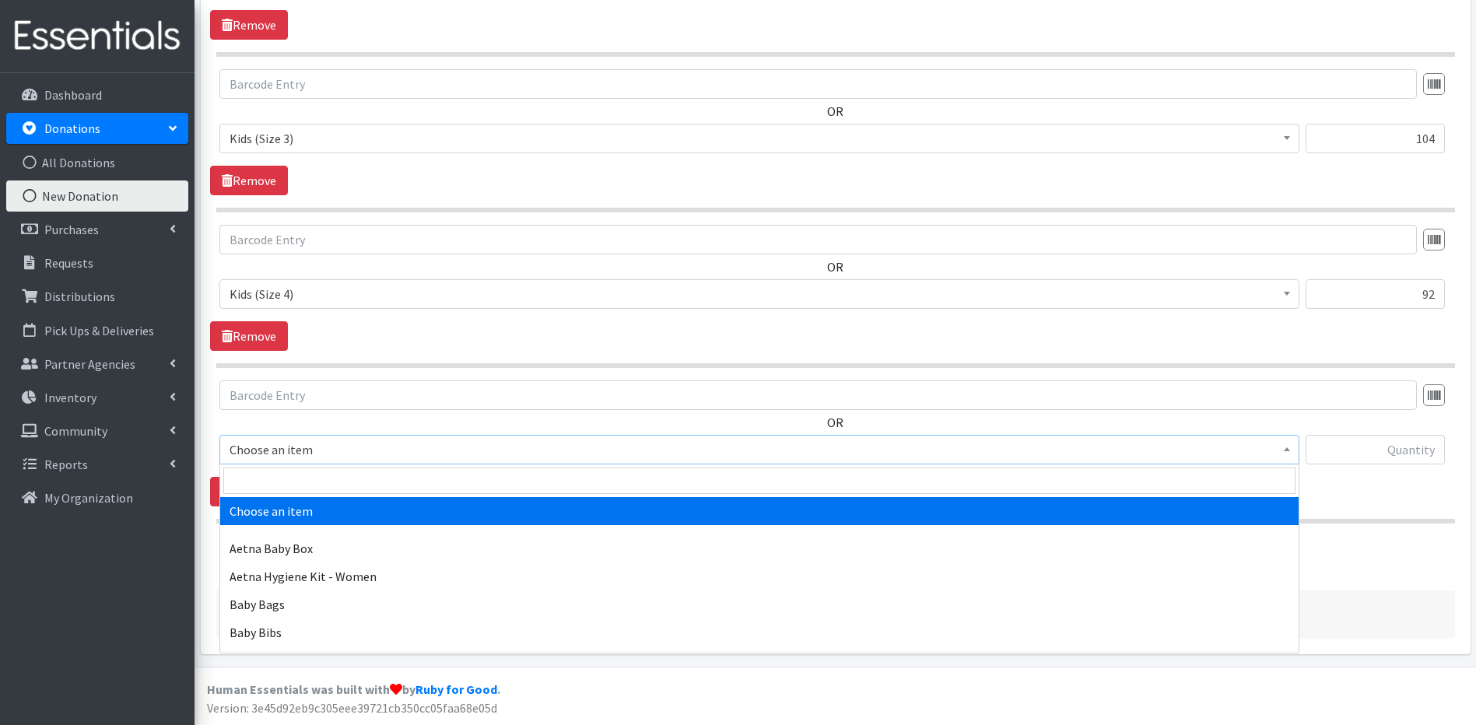
click at [1290, 455] on span at bounding box center [1287, 448] width 16 height 24
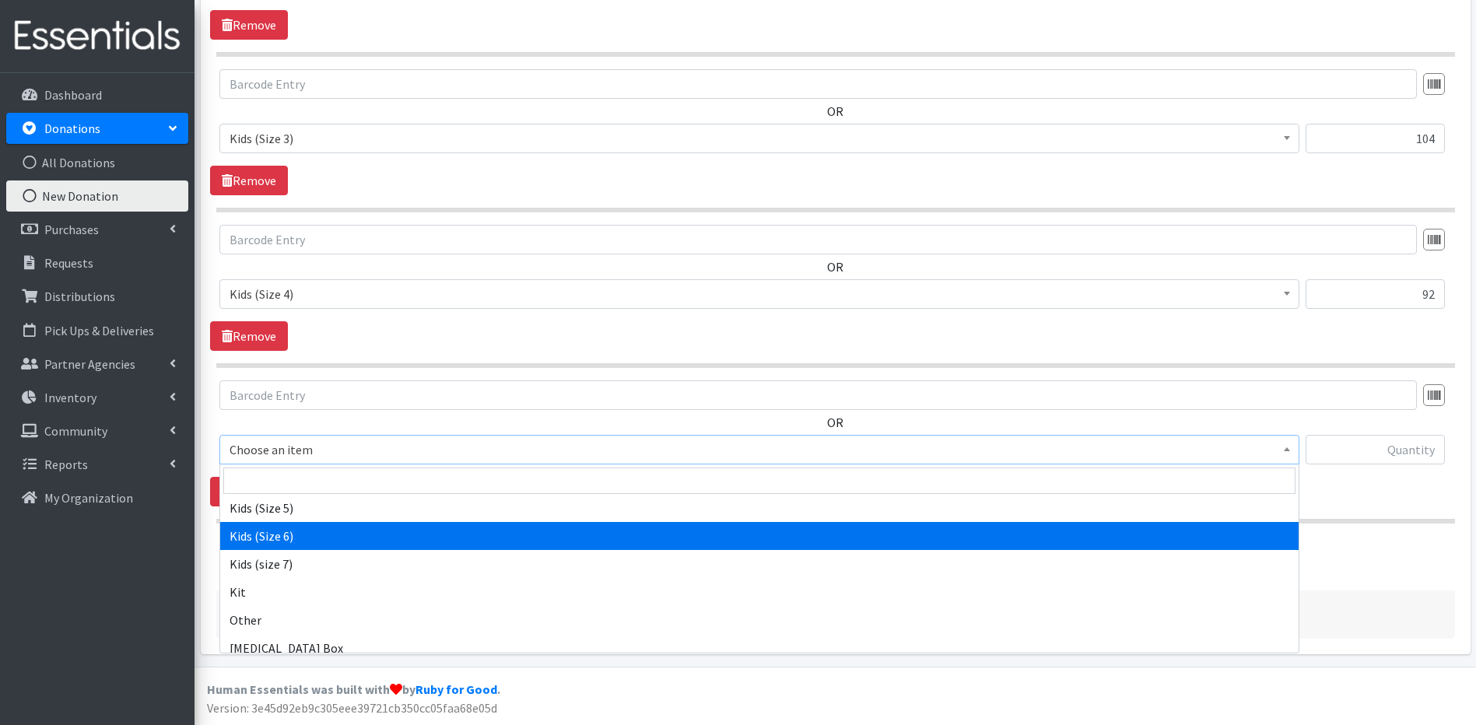
scroll to position [594, 0]
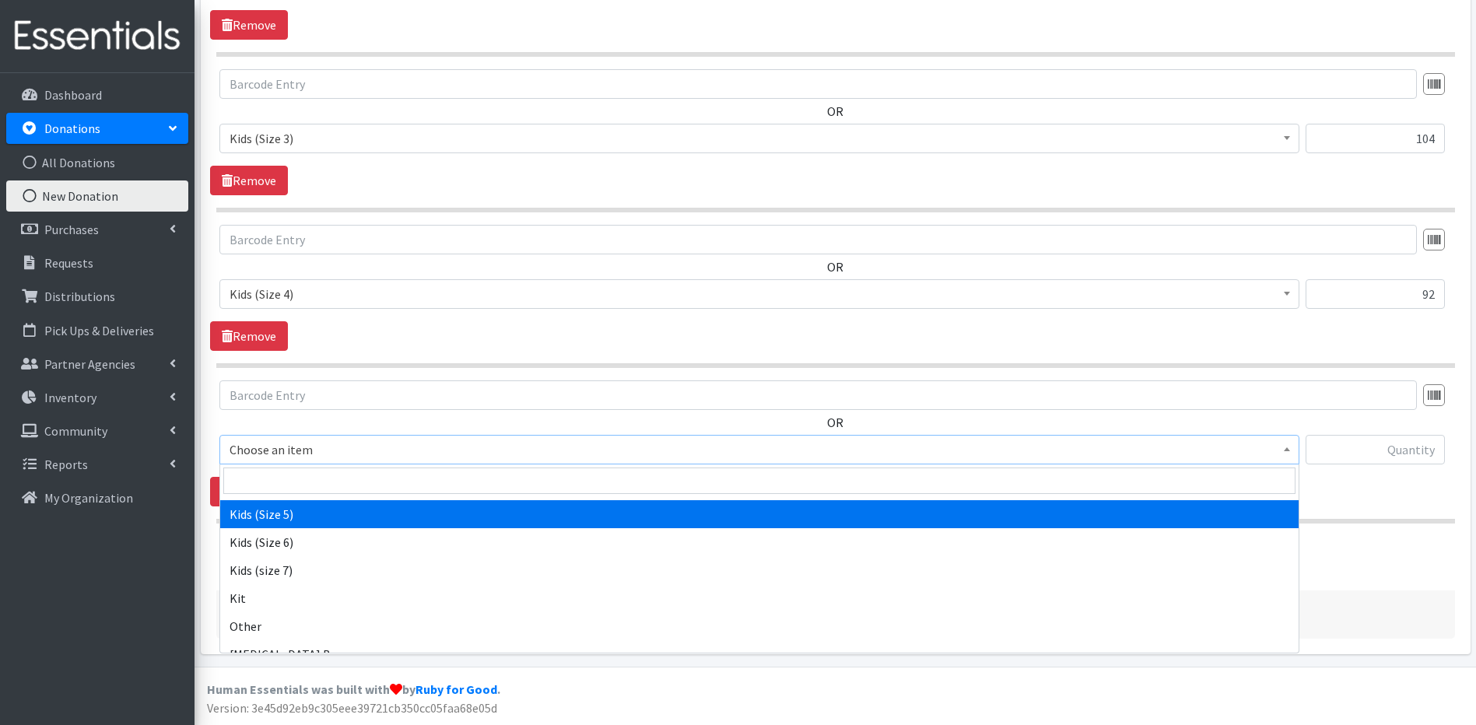
select select "5485"
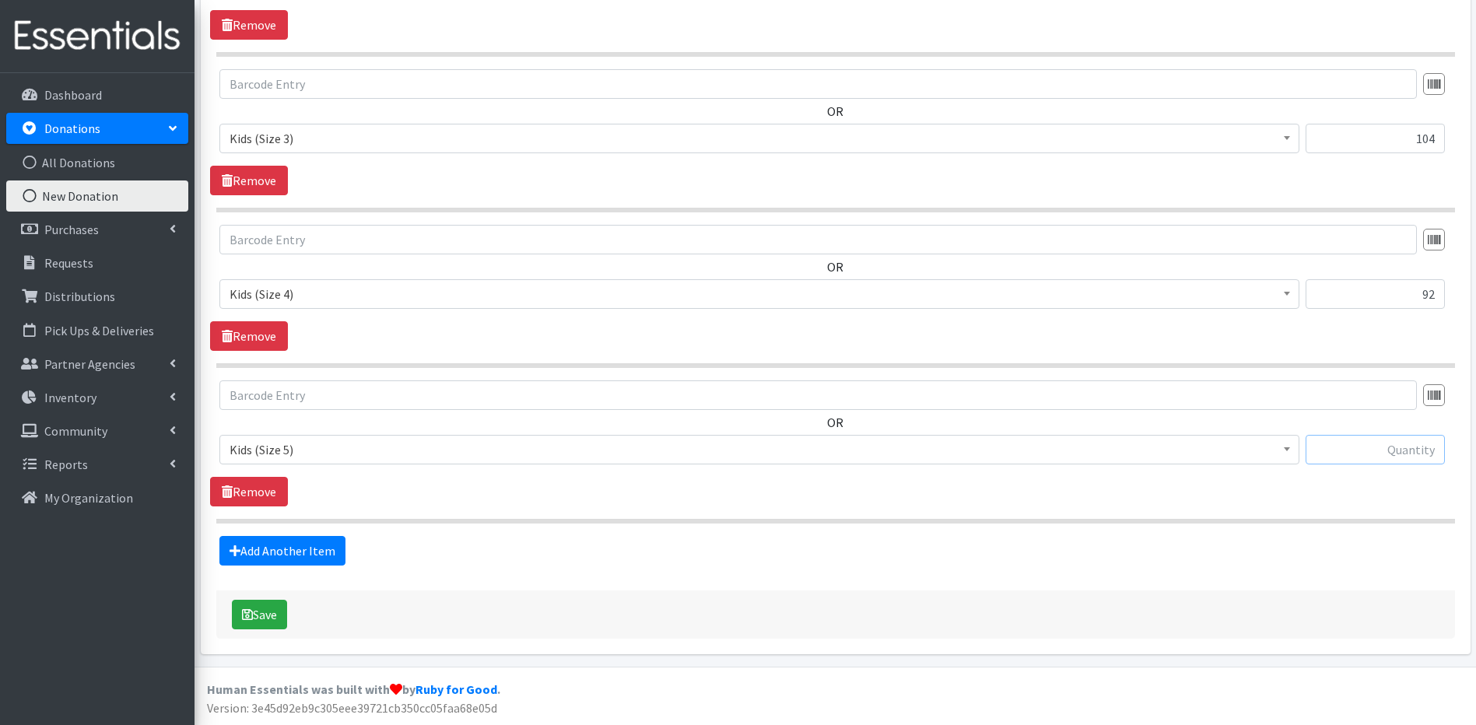
click at [1354, 452] on input "text" at bounding box center [1374, 450] width 139 height 30
type input "78"
click at [282, 545] on link "Add Another Item" at bounding box center [282, 551] width 126 height 30
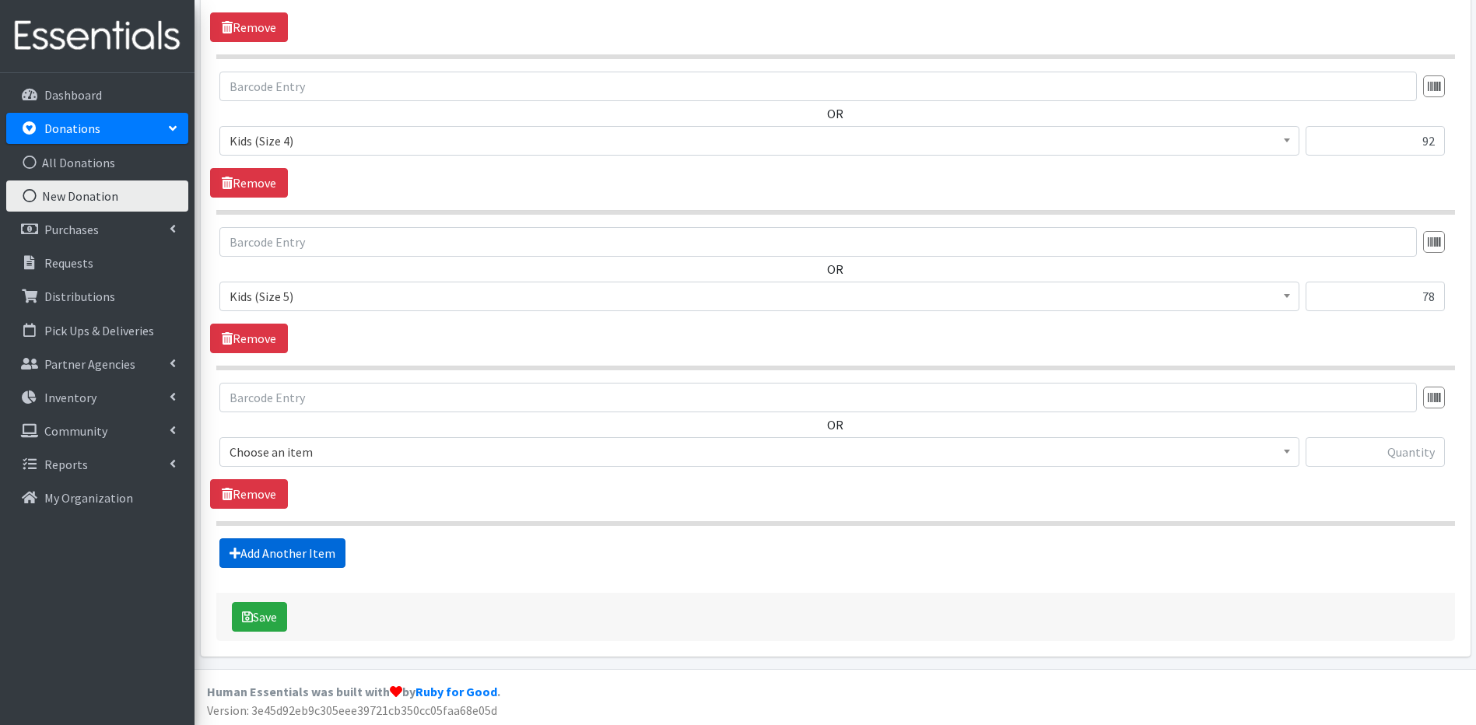
scroll to position [1057, 0]
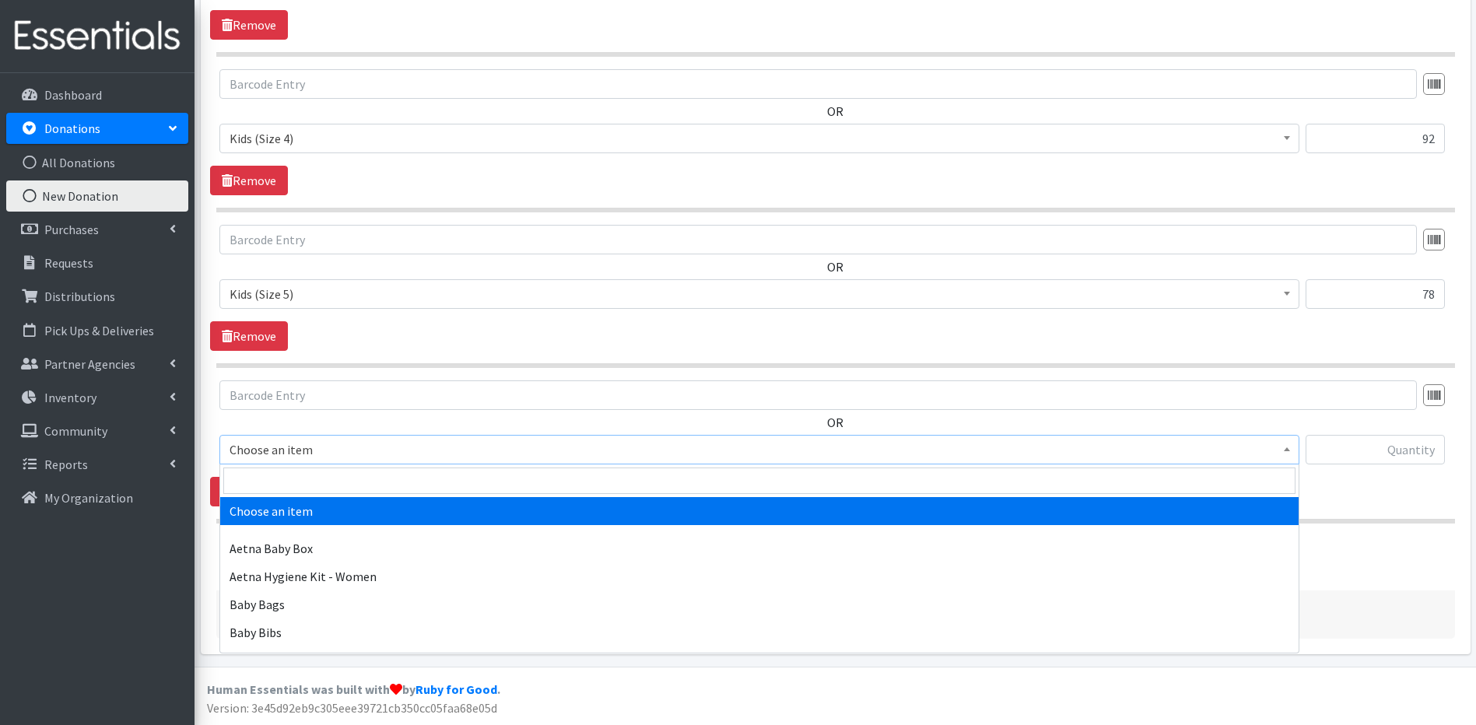
click at [1288, 448] on b at bounding box center [1287, 449] width 6 height 4
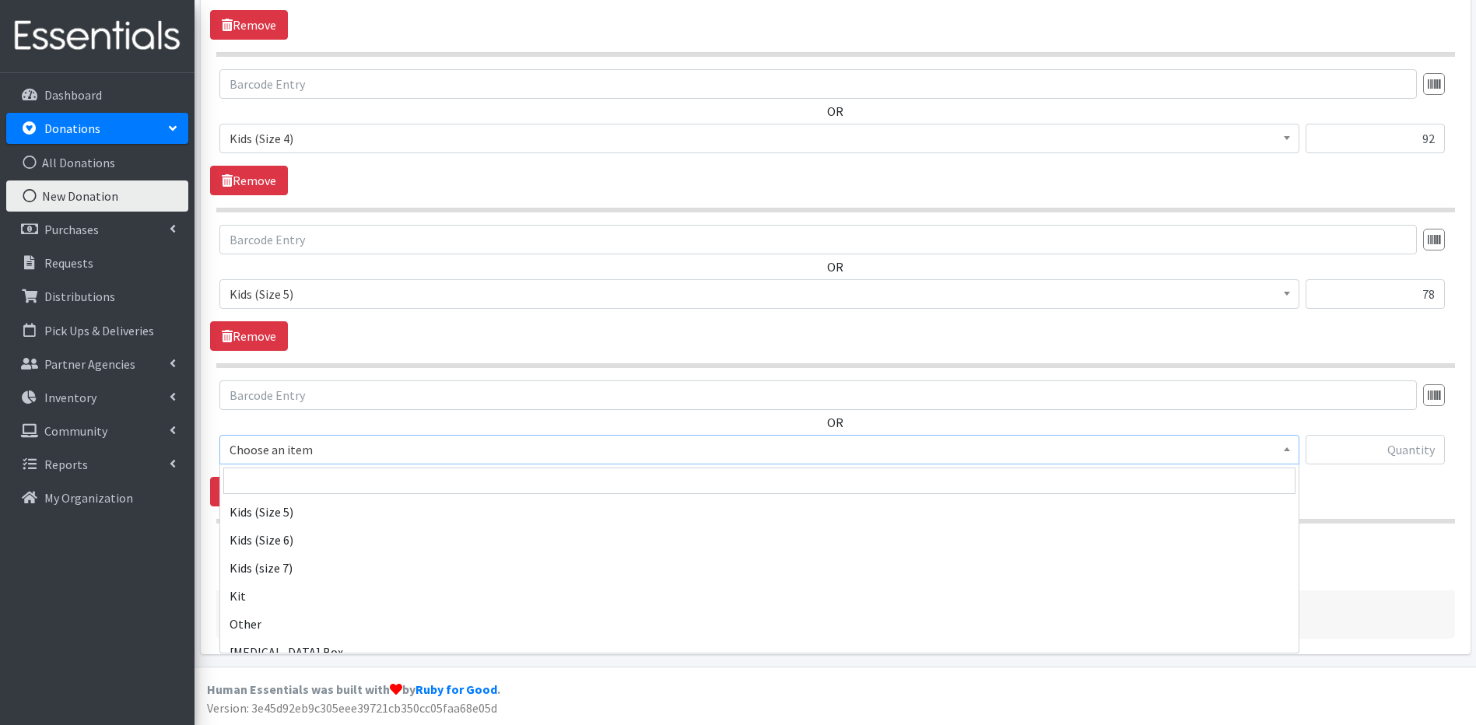
scroll to position [688, 0]
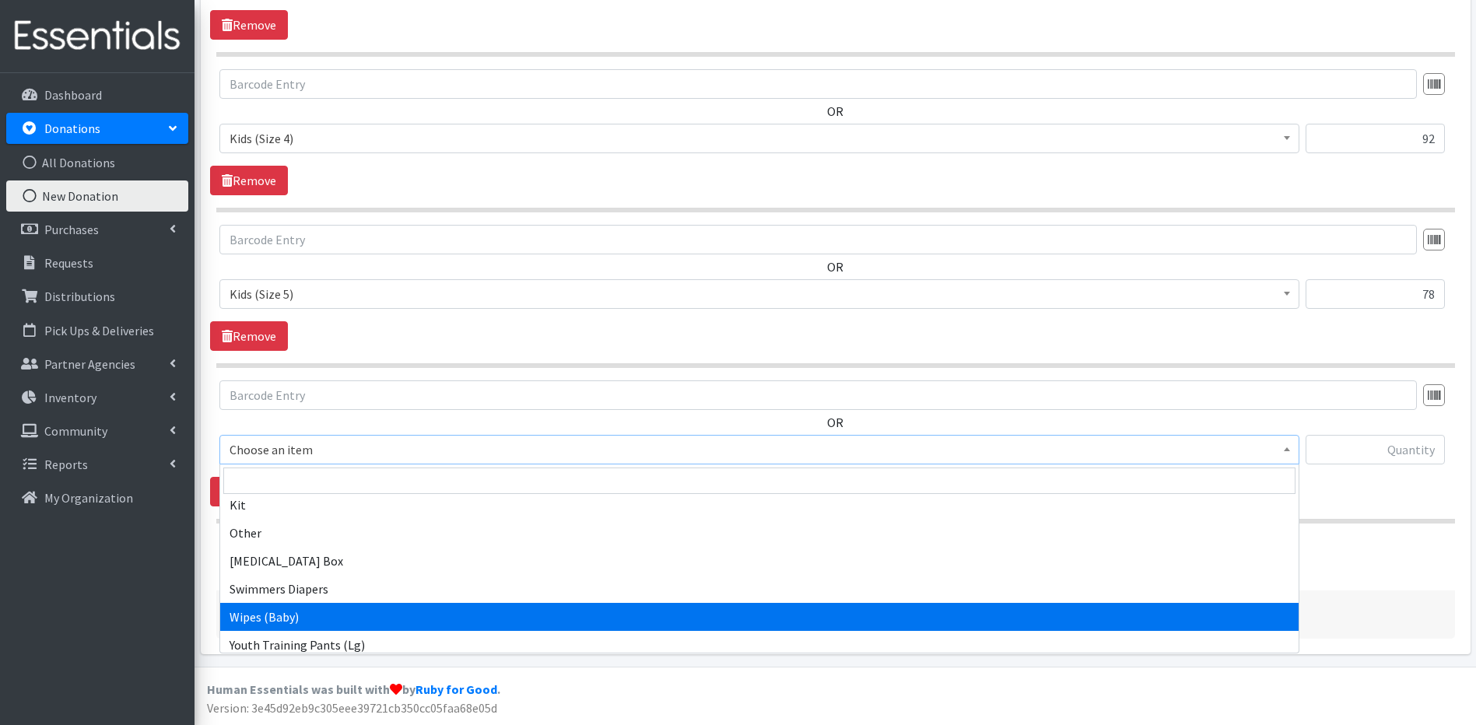
select select "5491"
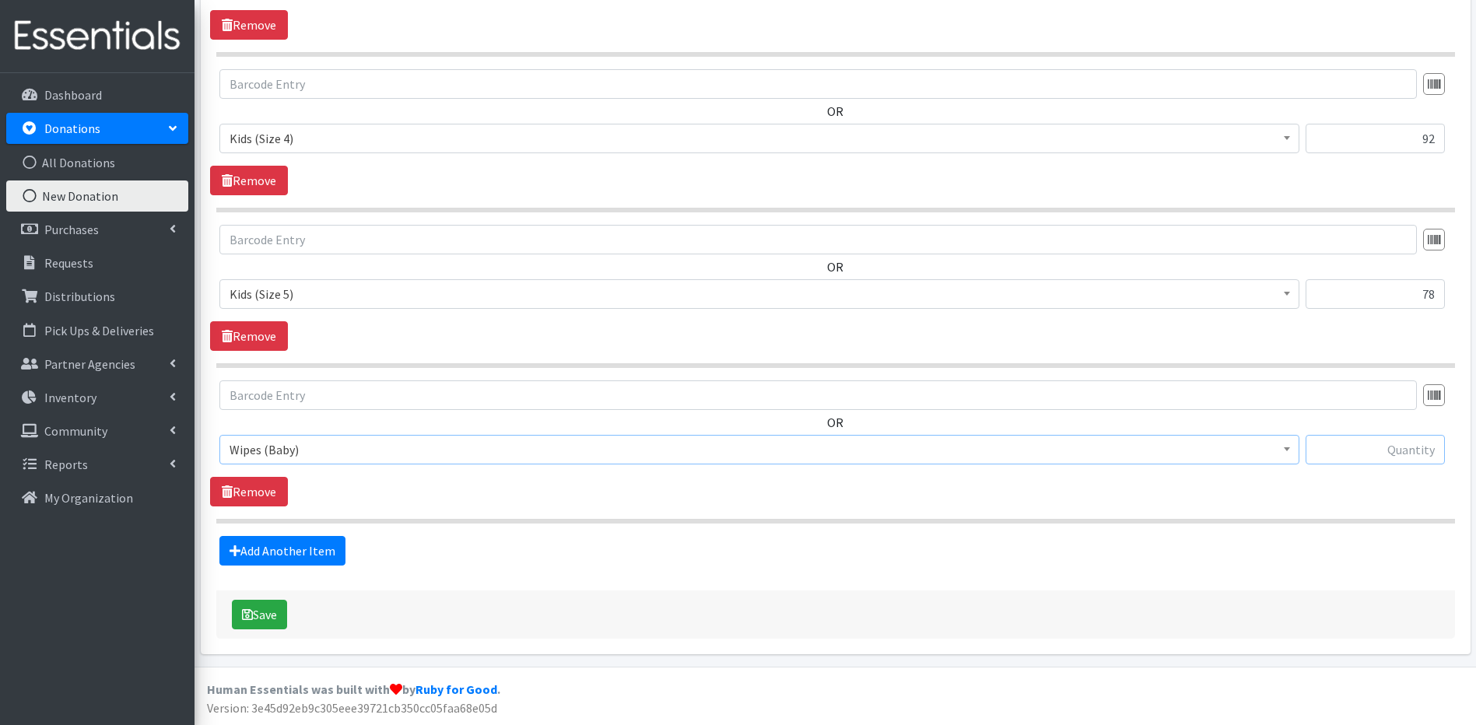
click at [1399, 448] on input "text" at bounding box center [1374, 450] width 139 height 30
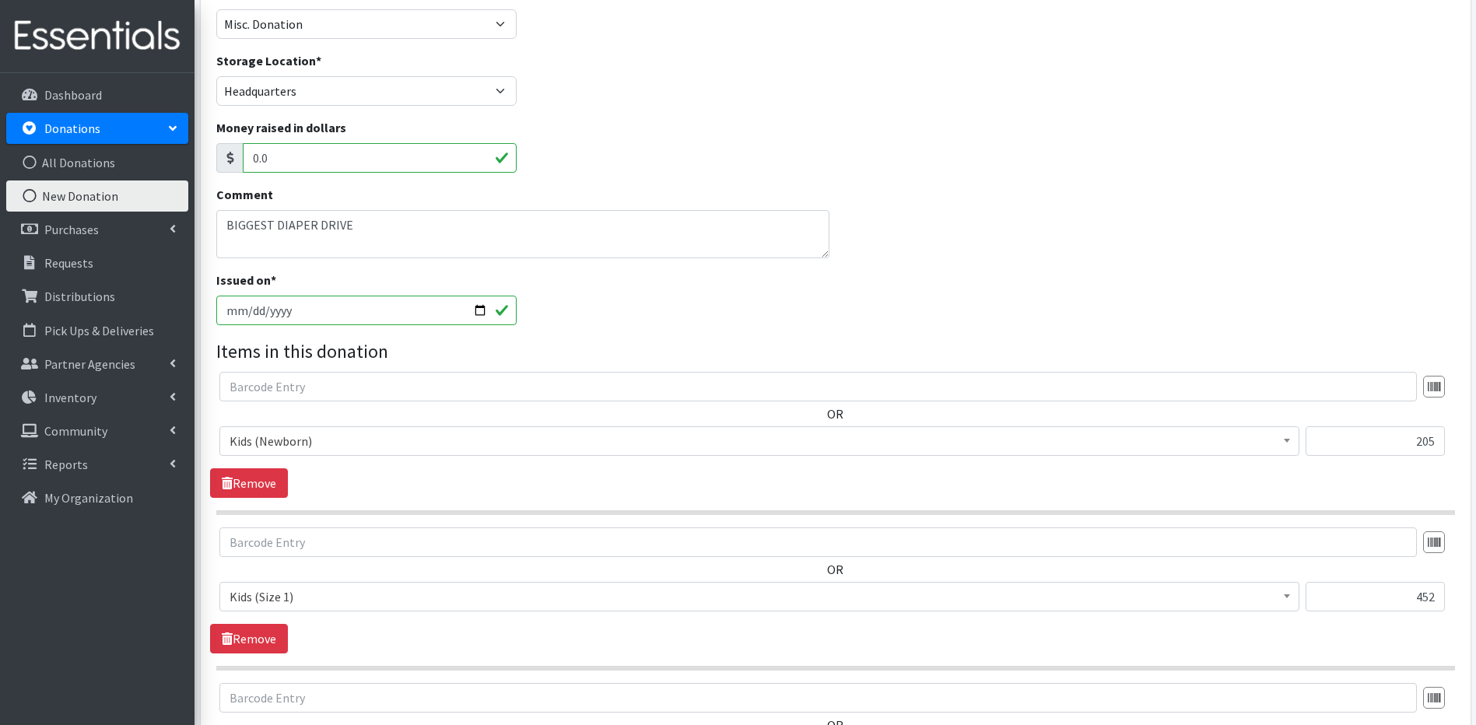
scroll to position [81, 0]
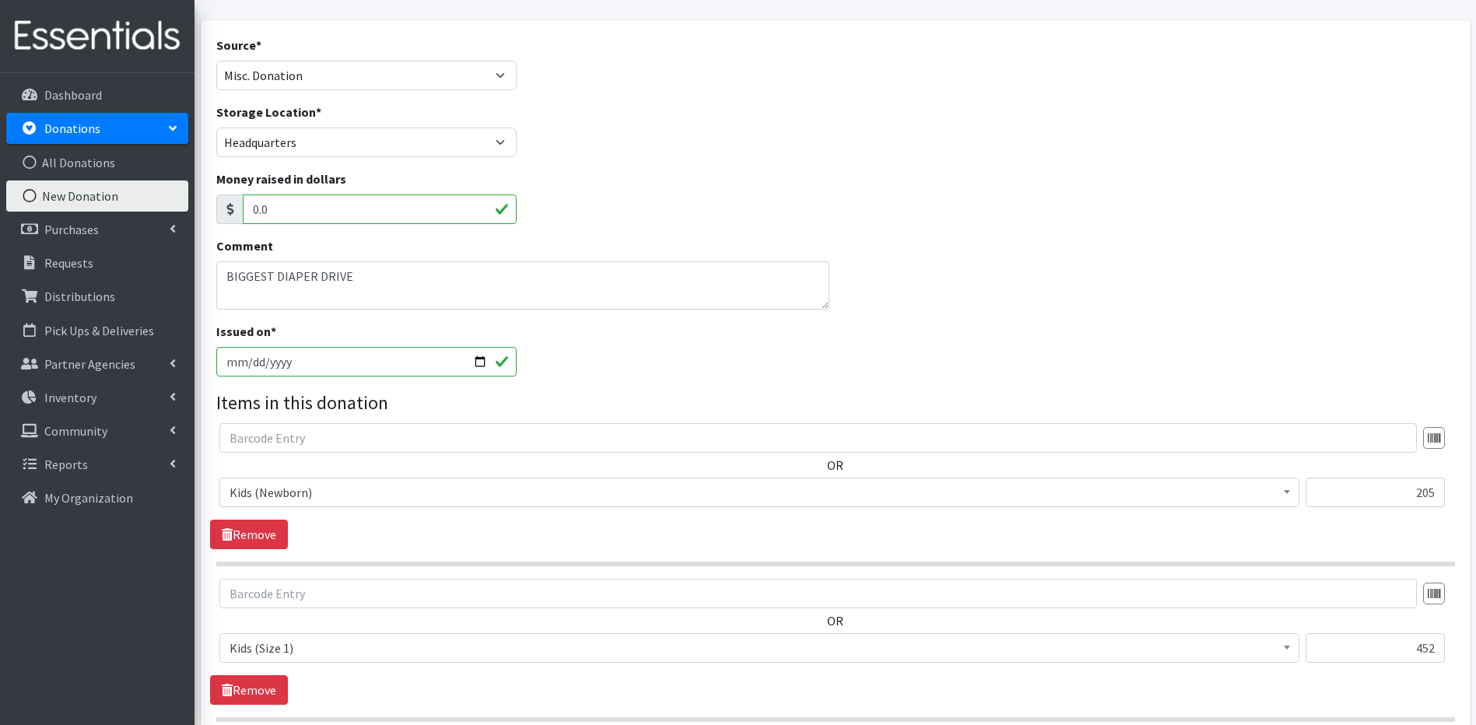
type input "364"
click at [361, 282] on textarea "BIGGEST DIAPER DRIVE" at bounding box center [523, 285] width 614 height 48
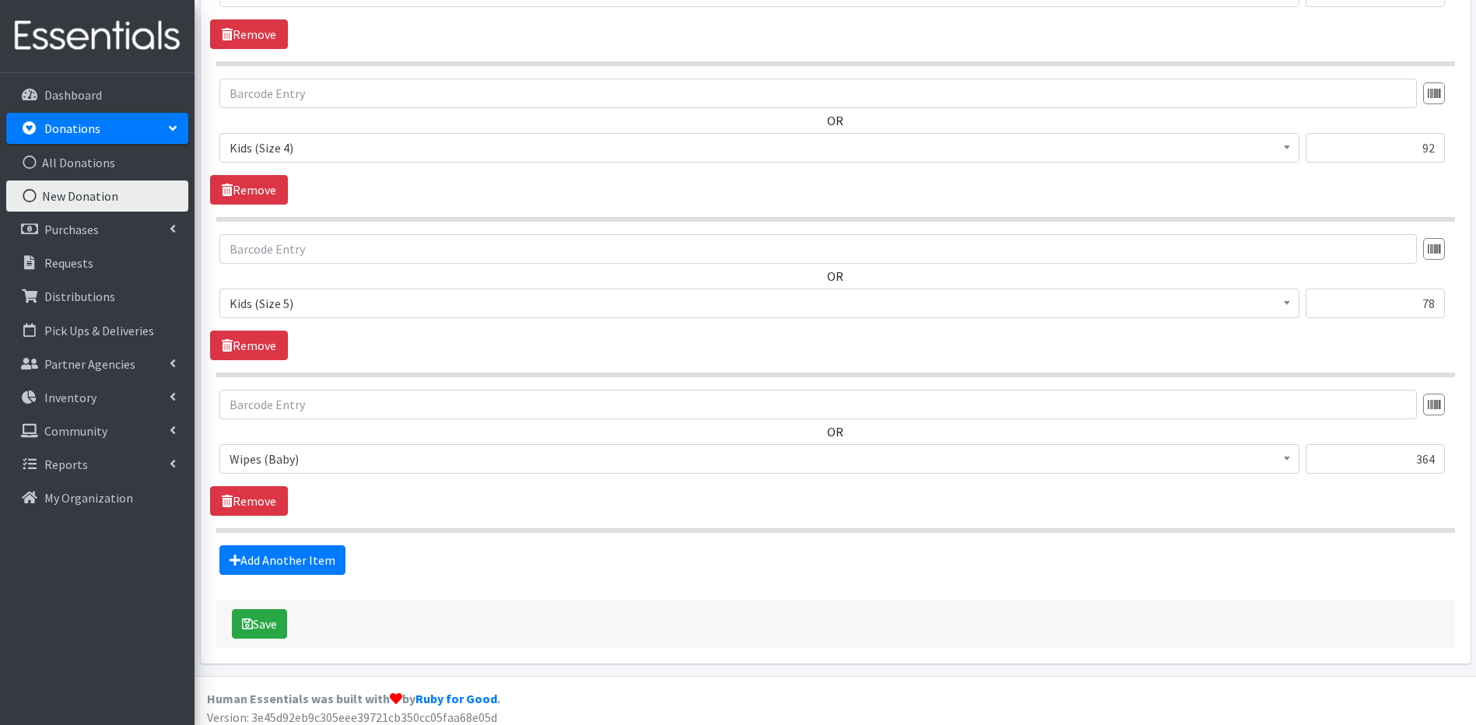
scroll to position [1057, 0]
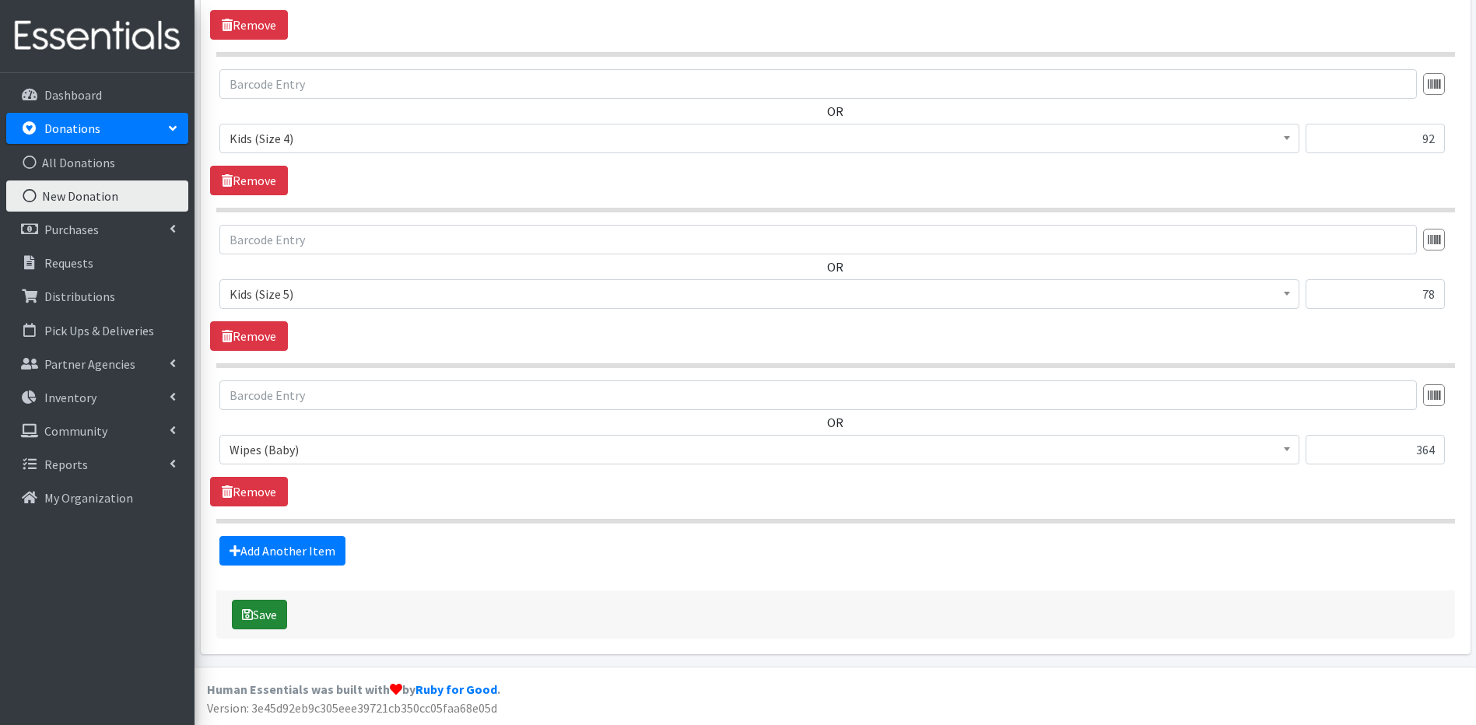
type textarea "BIGGEST DIAPER DRIVE - WALDORF FORD"
click at [250, 601] on button "Save" at bounding box center [259, 615] width 55 height 30
